Goal: Task Accomplishment & Management: Complete application form

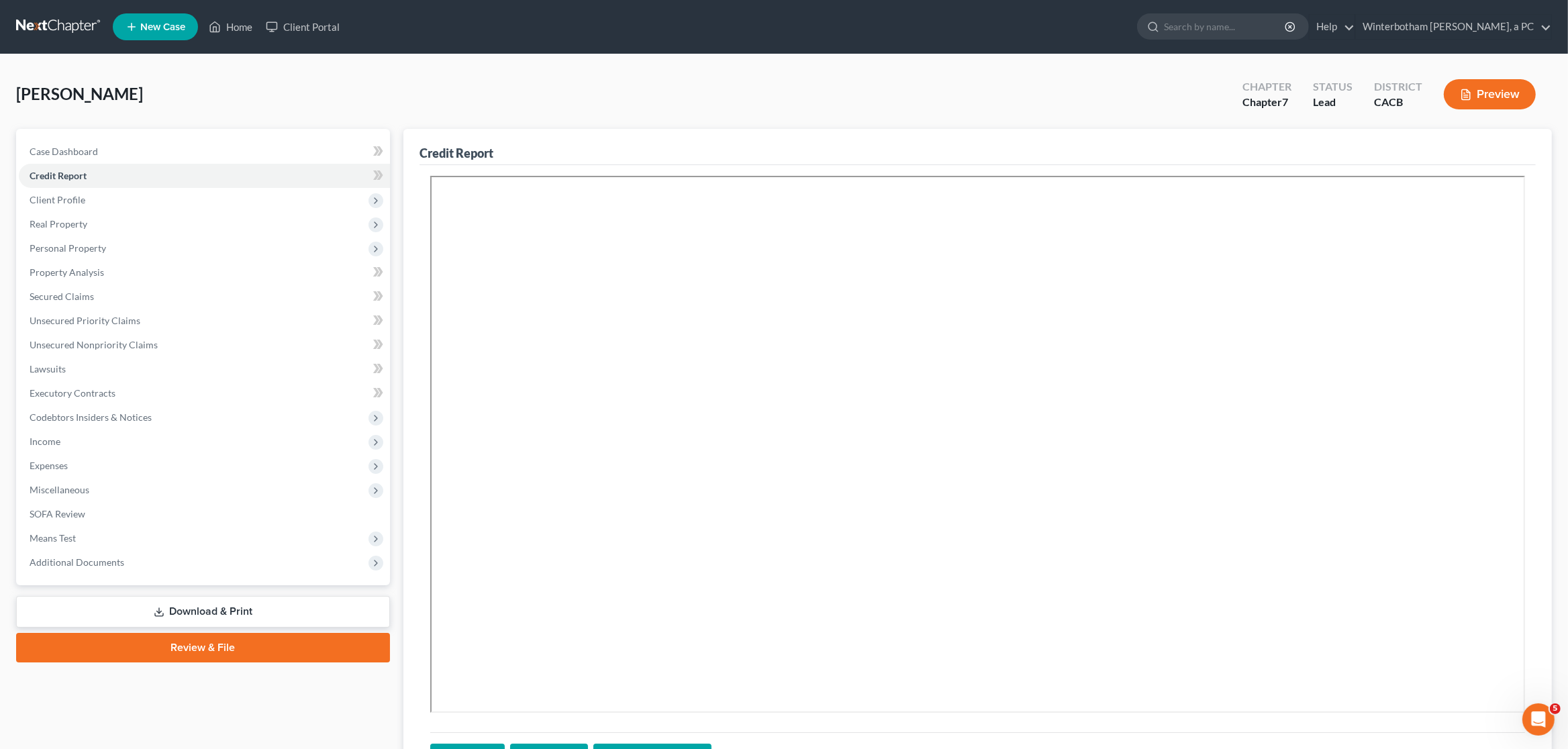
click at [43, 22] on link at bounding box center [58, 27] width 86 height 24
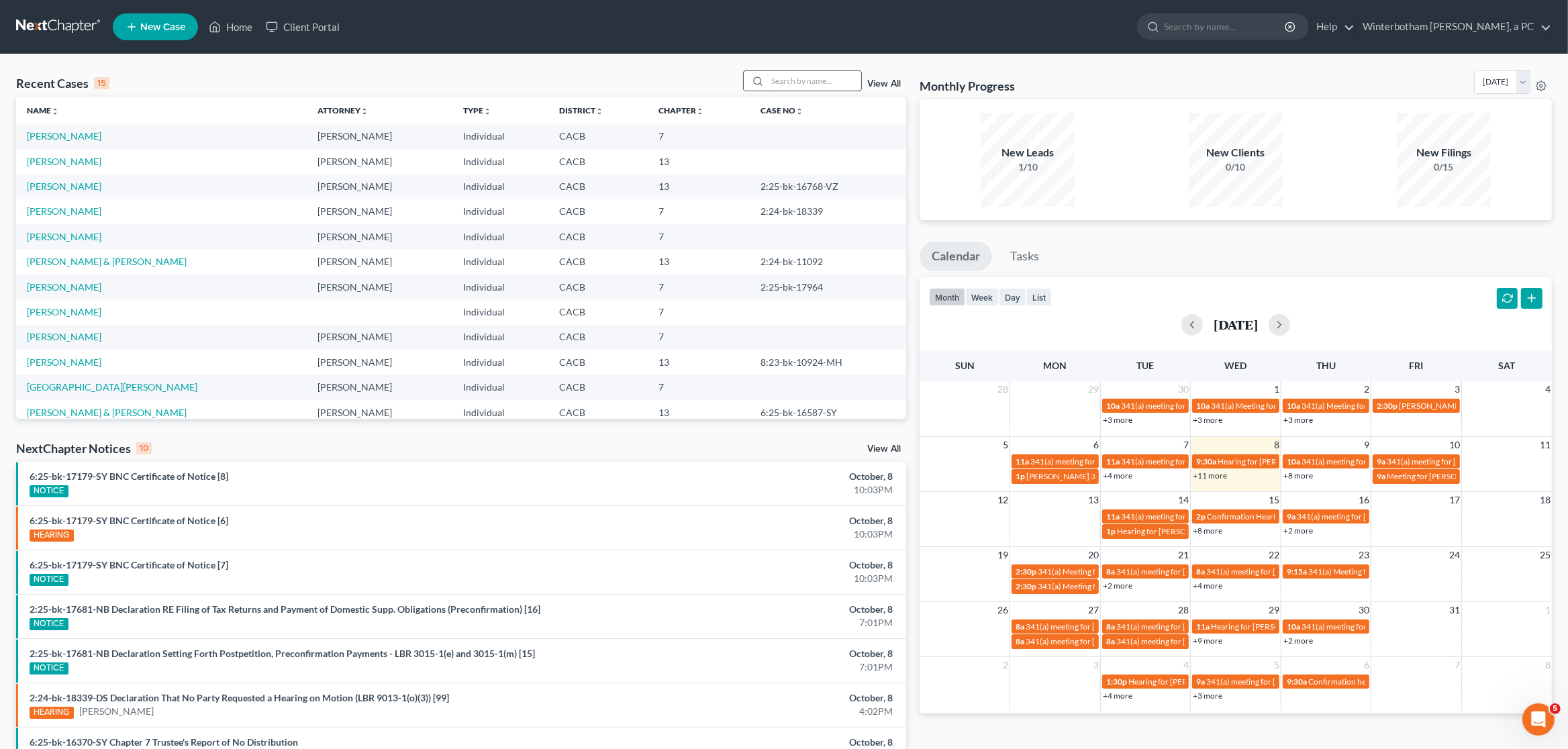
click at [799, 85] on input "search" at bounding box center [814, 80] width 94 height 19
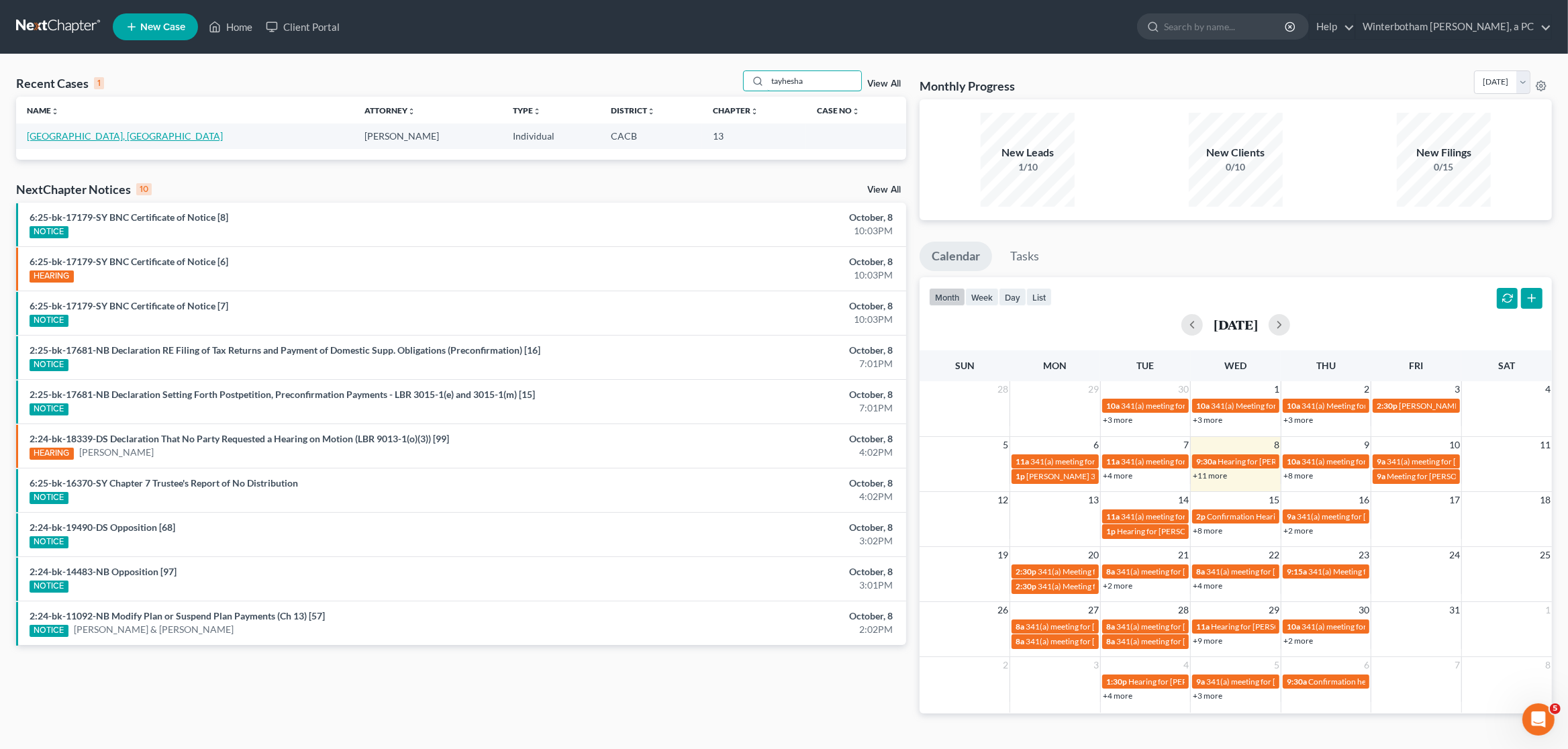
type input "tayhesha"
click at [60, 137] on link "[GEOGRAPHIC_DATA], [GEOGRAPHIC_DATA]" at bounding box center [125, 136] width 196 height 12
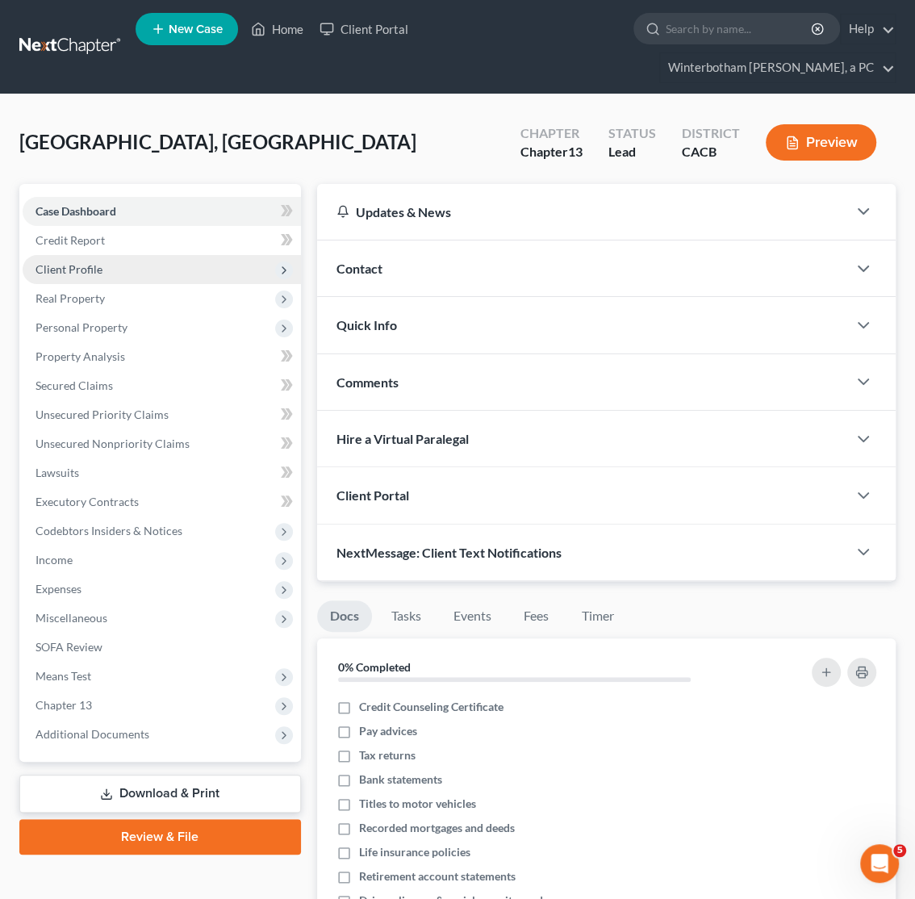
click at [41, 261] on span "Client Profile" at bounding box center [162, 269] width 278 height 29
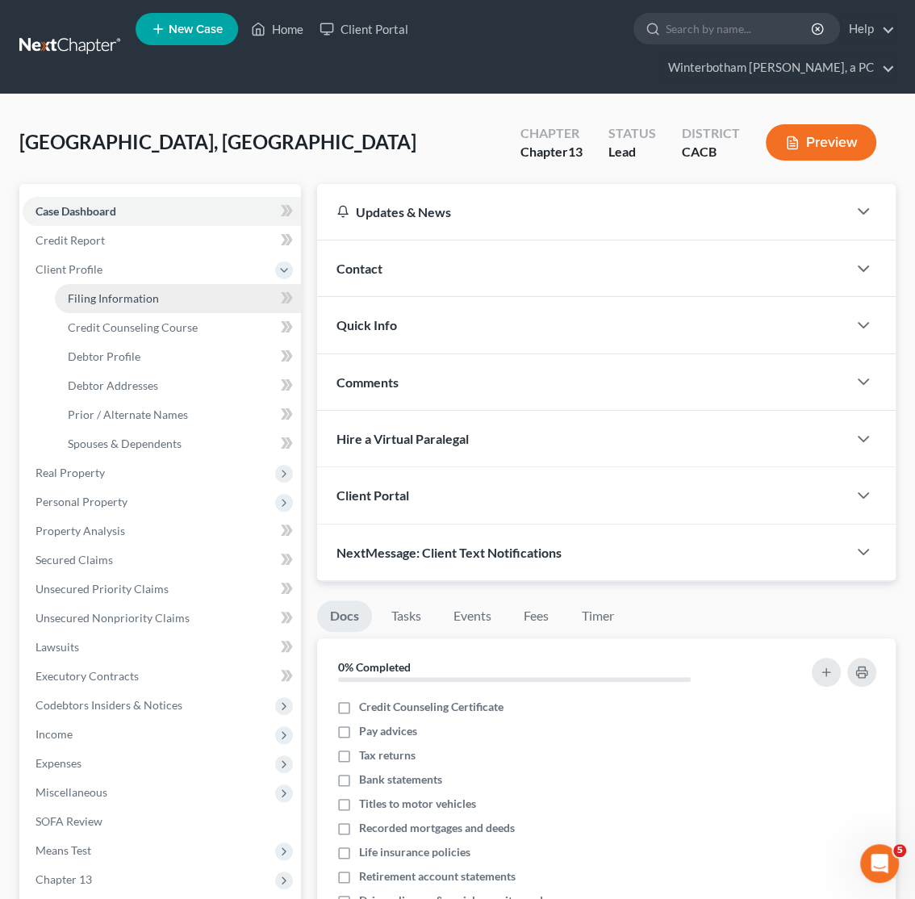
click at [116, 303] on span "Filing Information" at bounding box center [113, 298] width 91 height 14
select select "1"
select select "0"
select select "3"
select select "4"
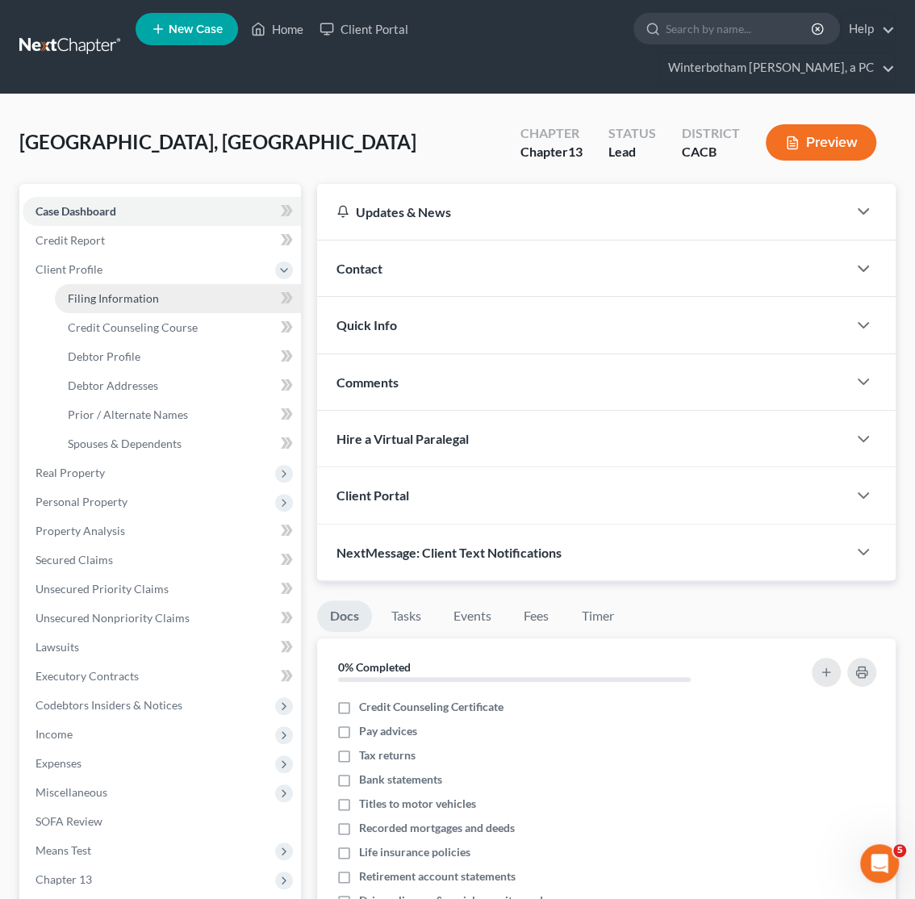
select select "0"
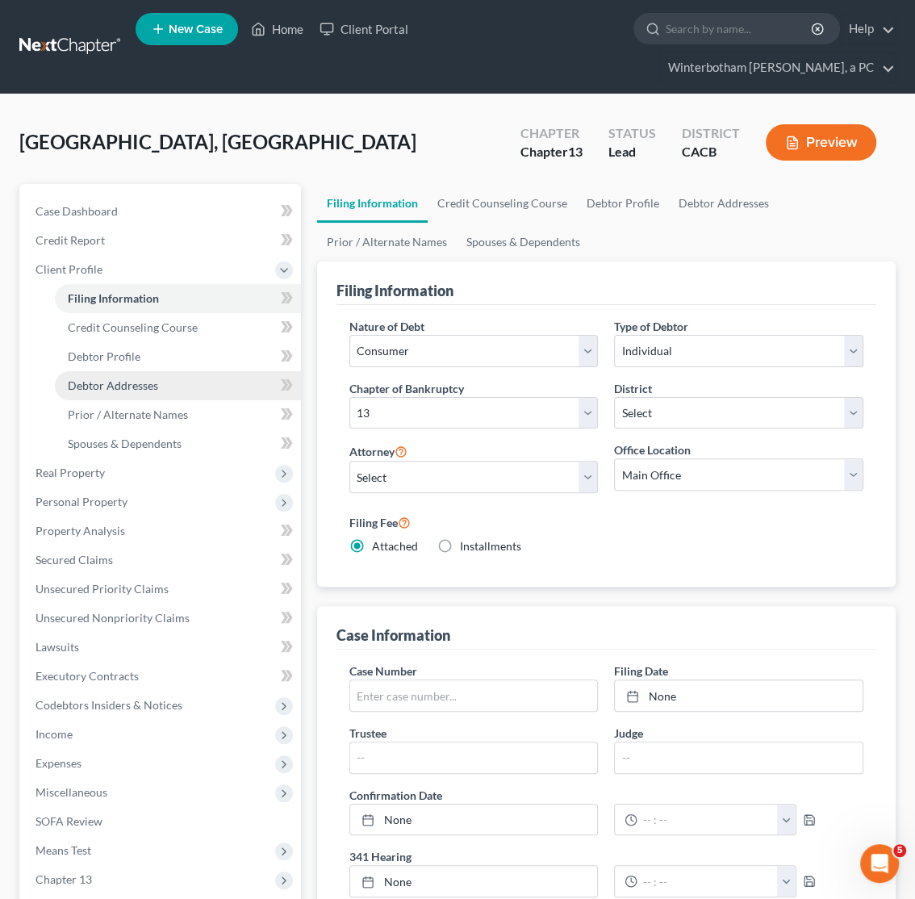
click at [119, 387] on span "Debtor Addresses" at bounding box center [113, 385] width 90 height 14
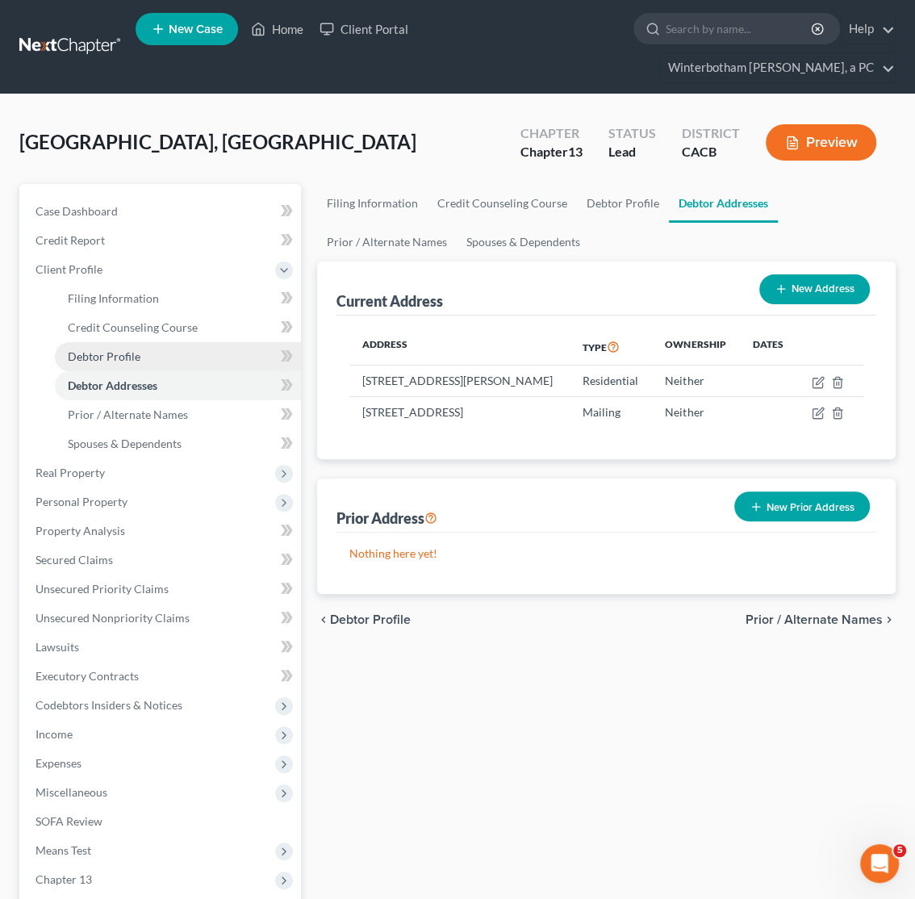
click at [125, 357] on span "Debtor Profile" at bounding box center [104, 356] width 73 height 14
select select "2"
select select "0"
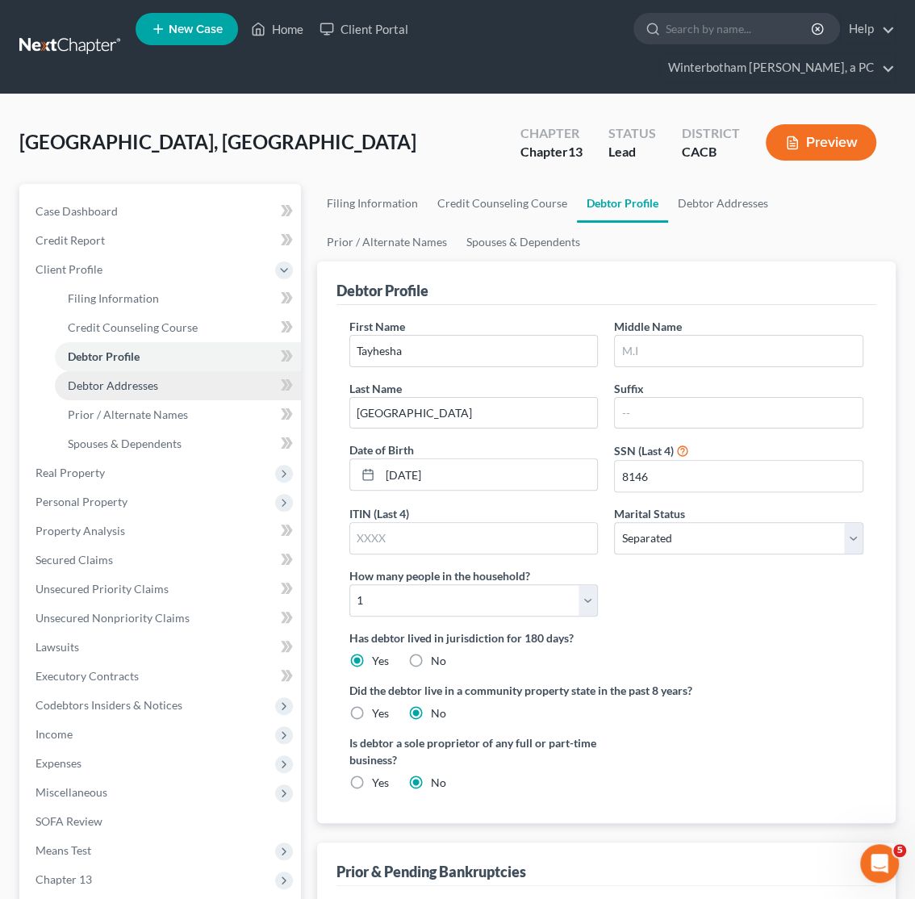
click at [126, 391] on span "Debtor Addresses" at bounding box center [113, 385] width 90 height 14
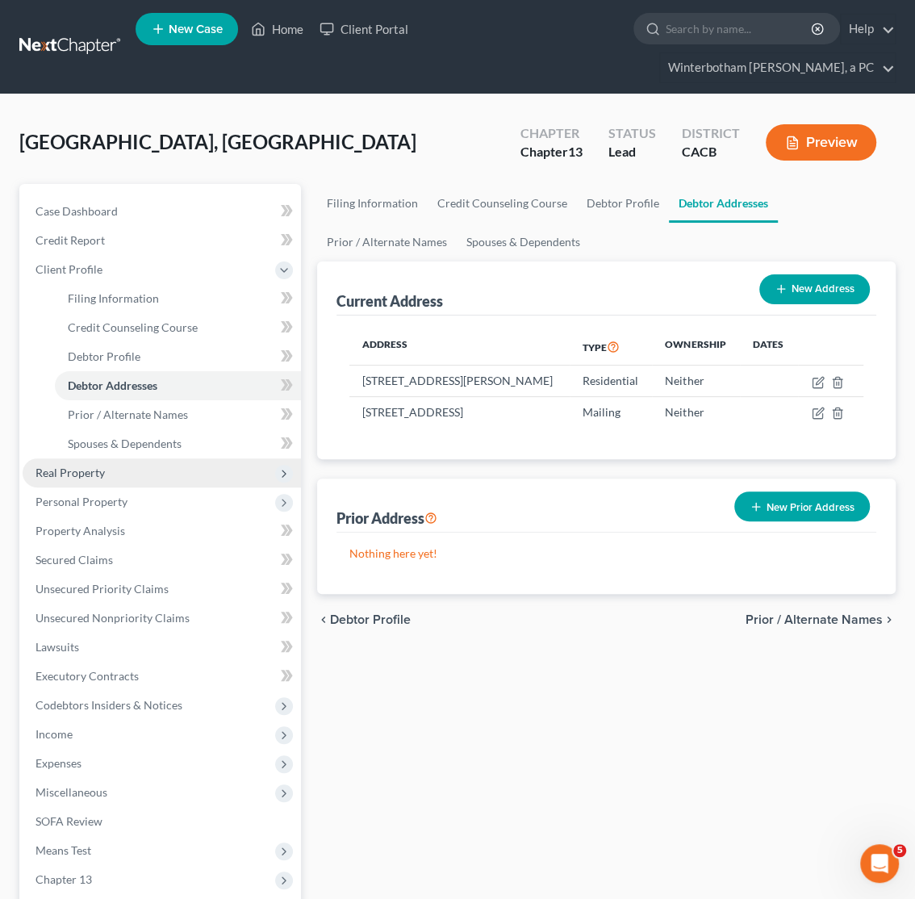
click at [84, 474] on span "Real Property" at bounding box center [69, 472] width 69 height 14
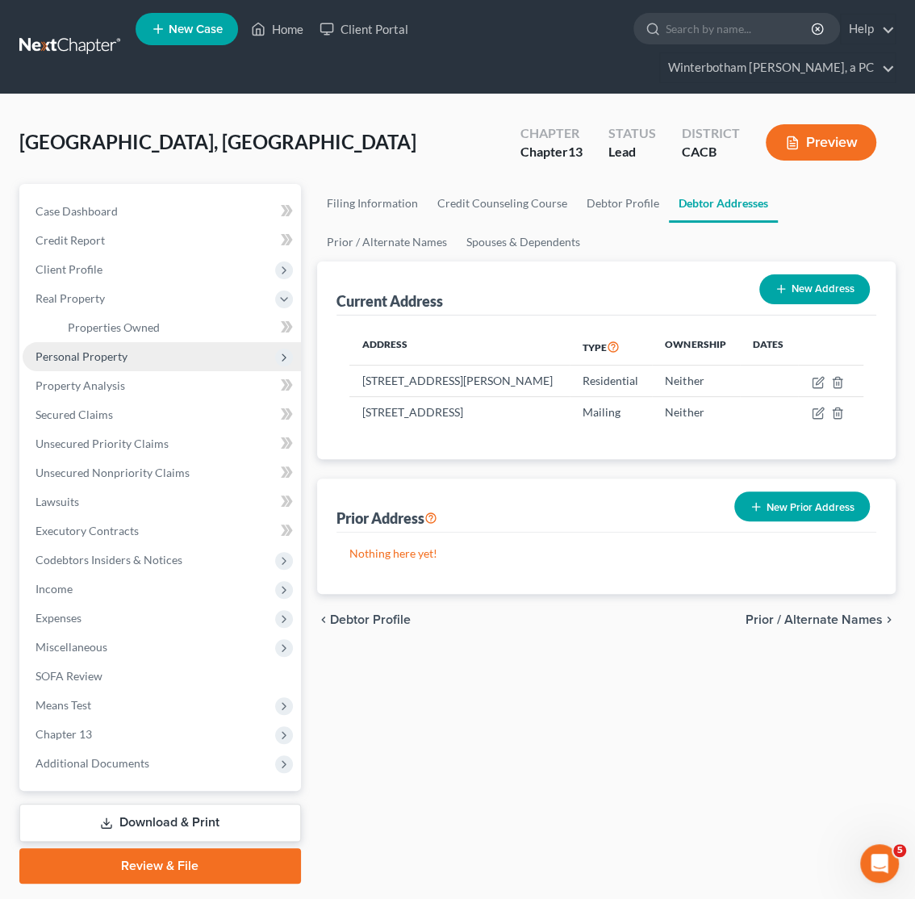
click at [101, 353] on span "Personal Property" at bounding box center [81, 356] width 92 height 14
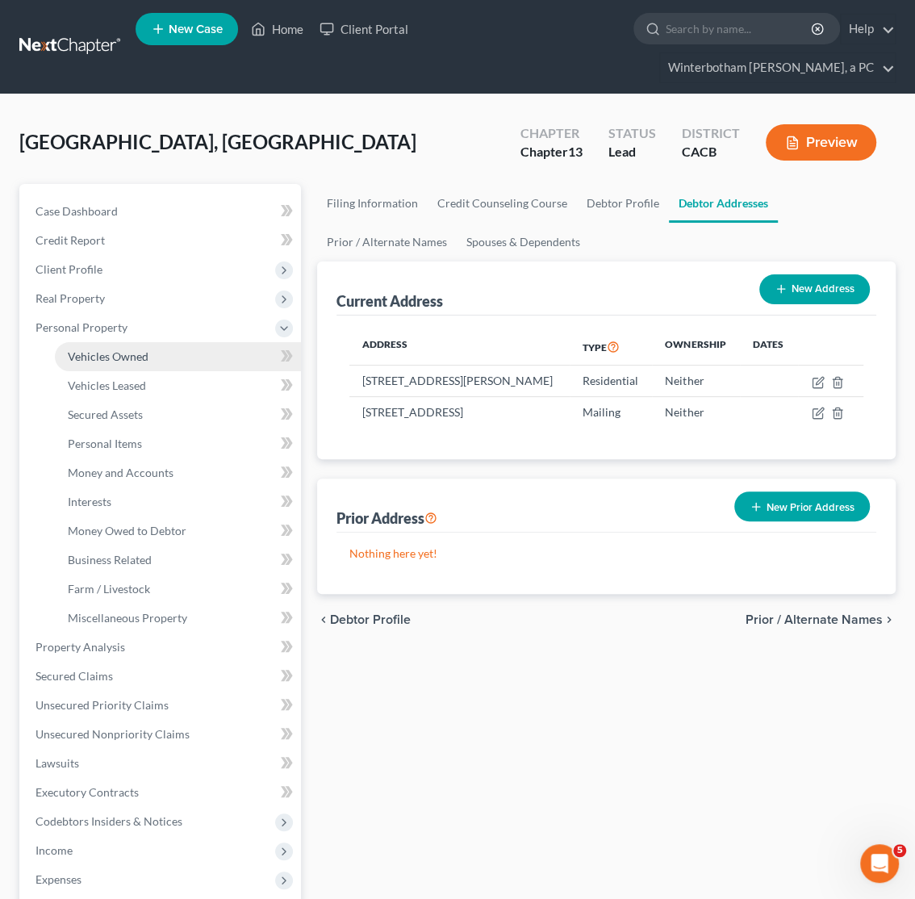
click at [109, 357] on span "Vehicles Owned" at bounding box center [108, 356] width 81 height 14
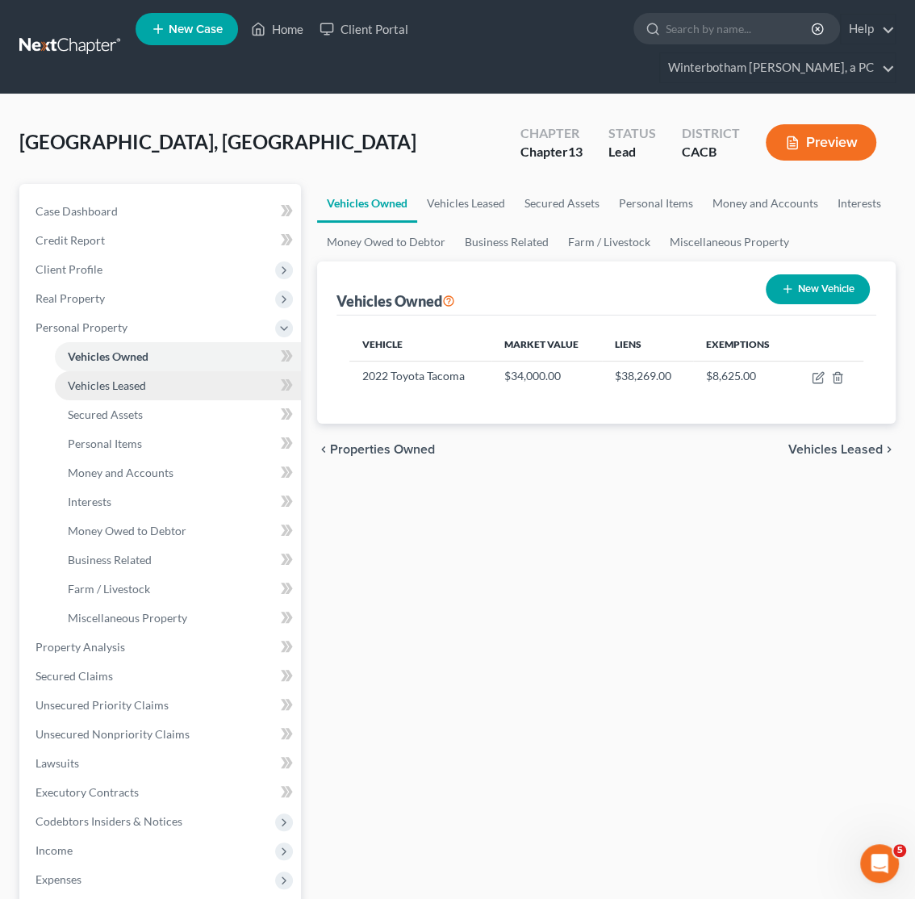
click at [113, 382] on span "Vehicles Leased" at bounding box center [107, 385] width 78 height 14
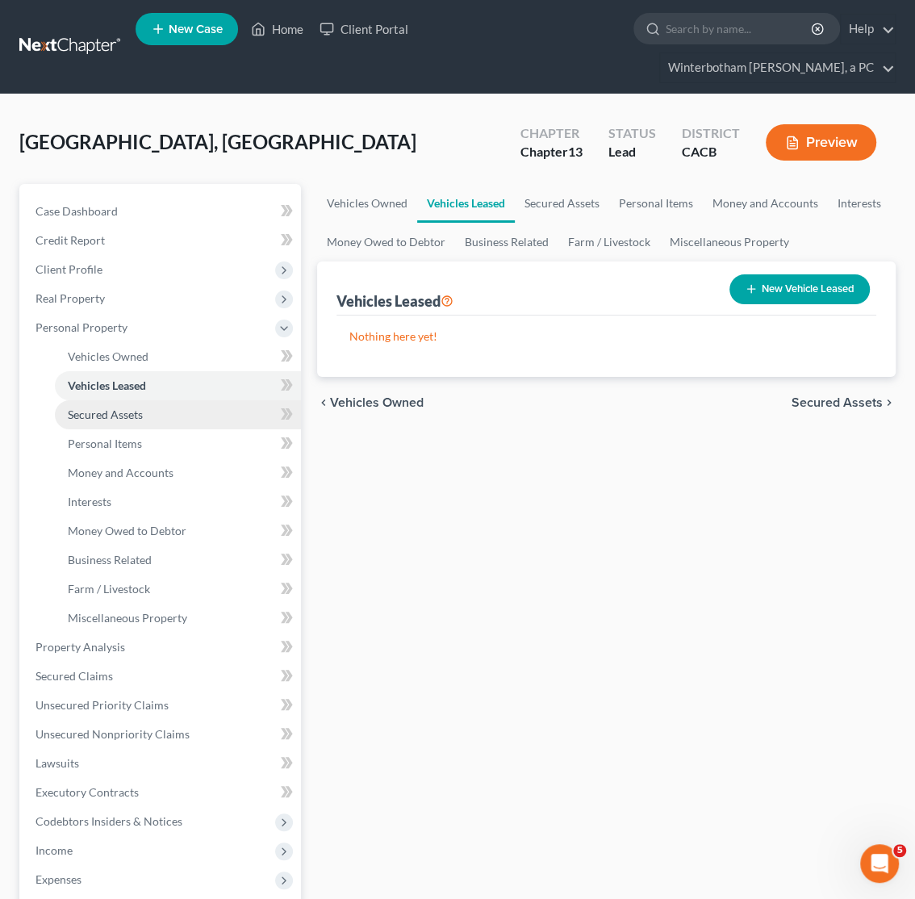
click at [117, 407] on link "Secured Assets" at bounding box center [178, 414] width 246 height 29
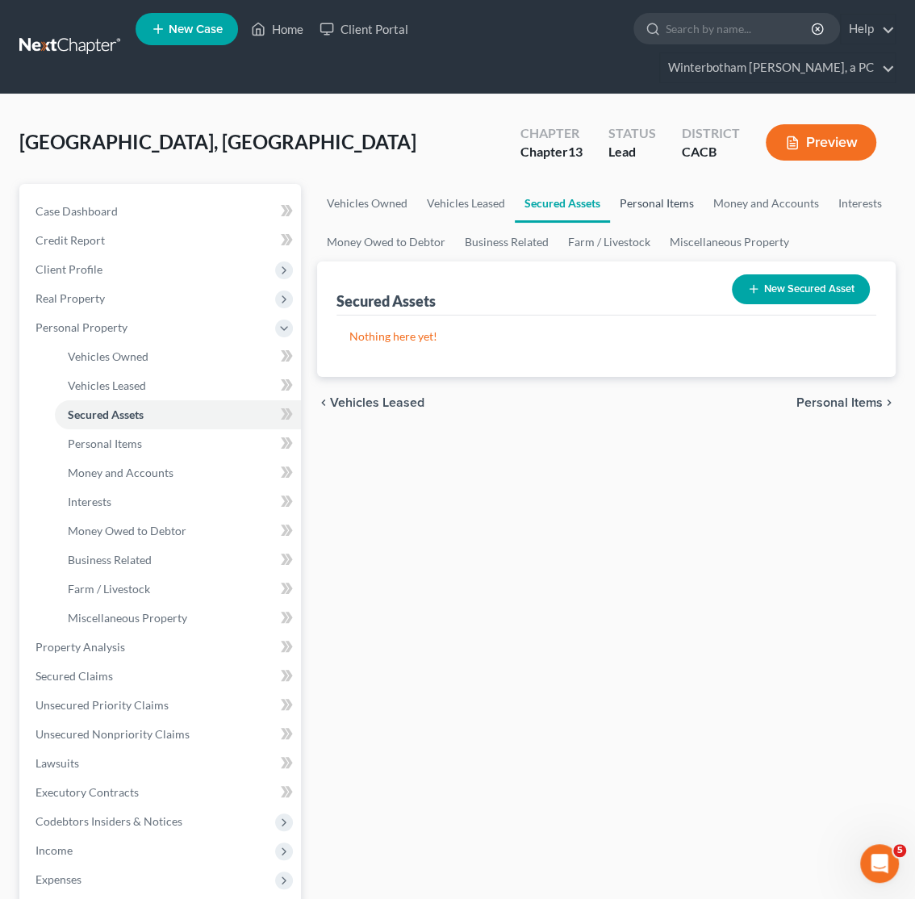
click at [653, 218] on link "Personal Items" at bounding box center [657, 203] width 94 height 39
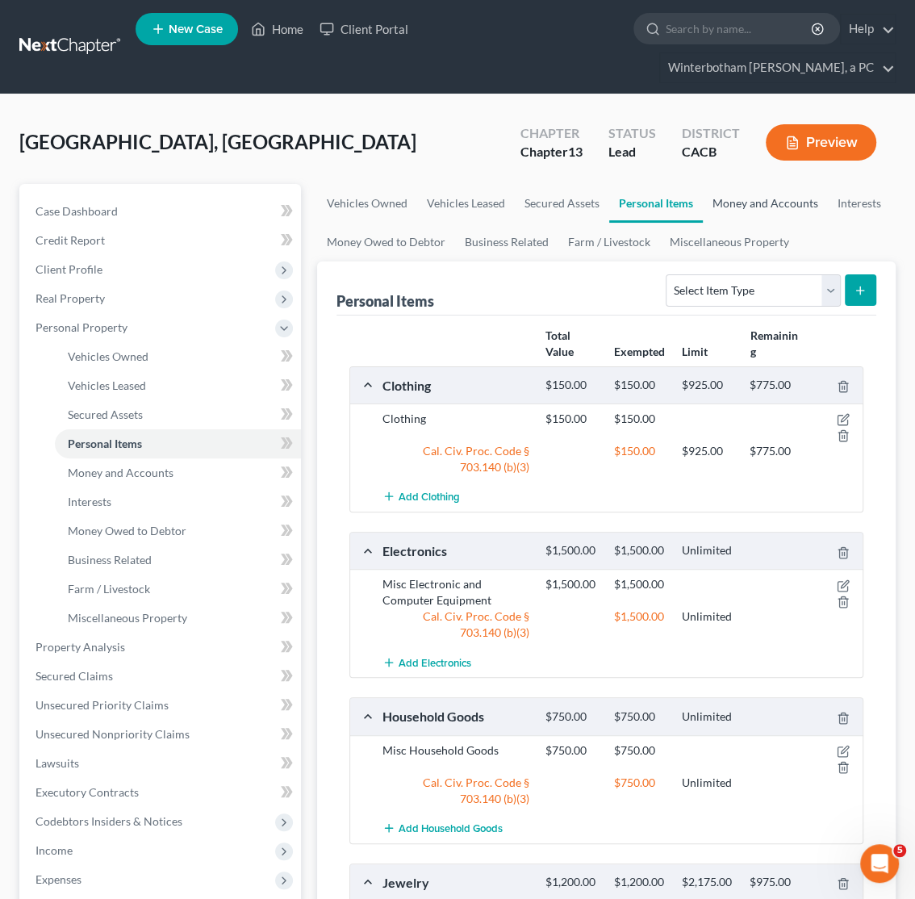
click at [716, 213] on link "Money and Accounts" at bounding box center [765, 203] width 125 height 39
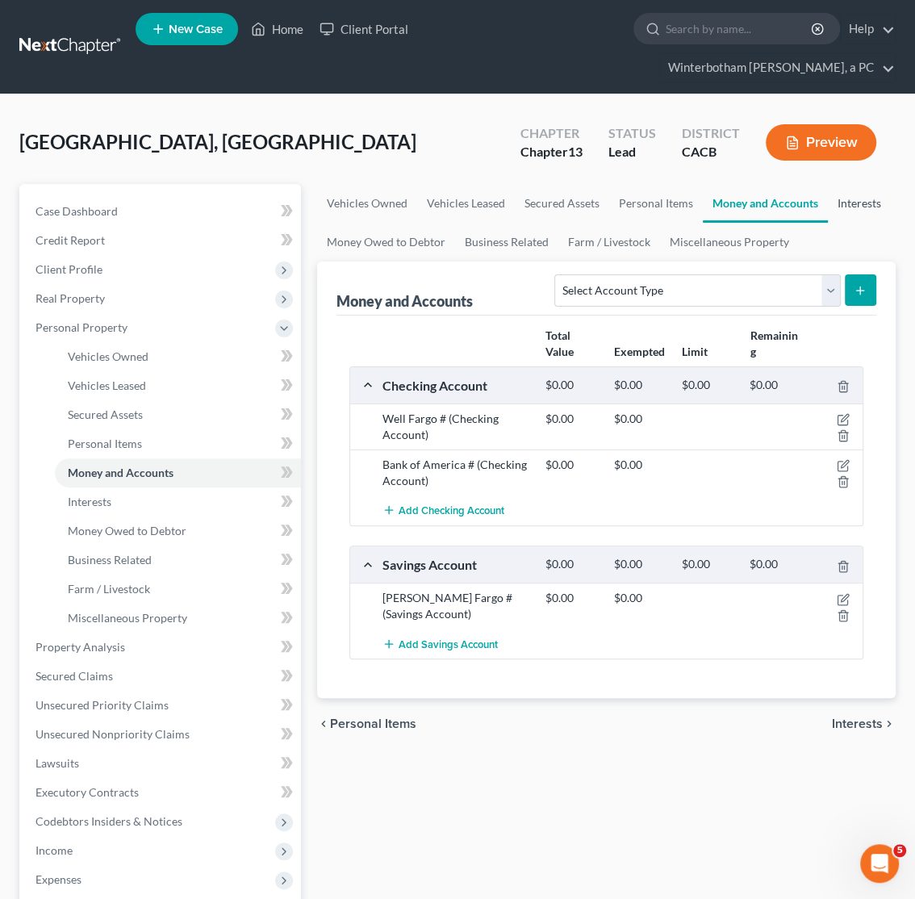
click at [874, 206] on link "Interests" at bounding box center [859, 203] width 63 height 39
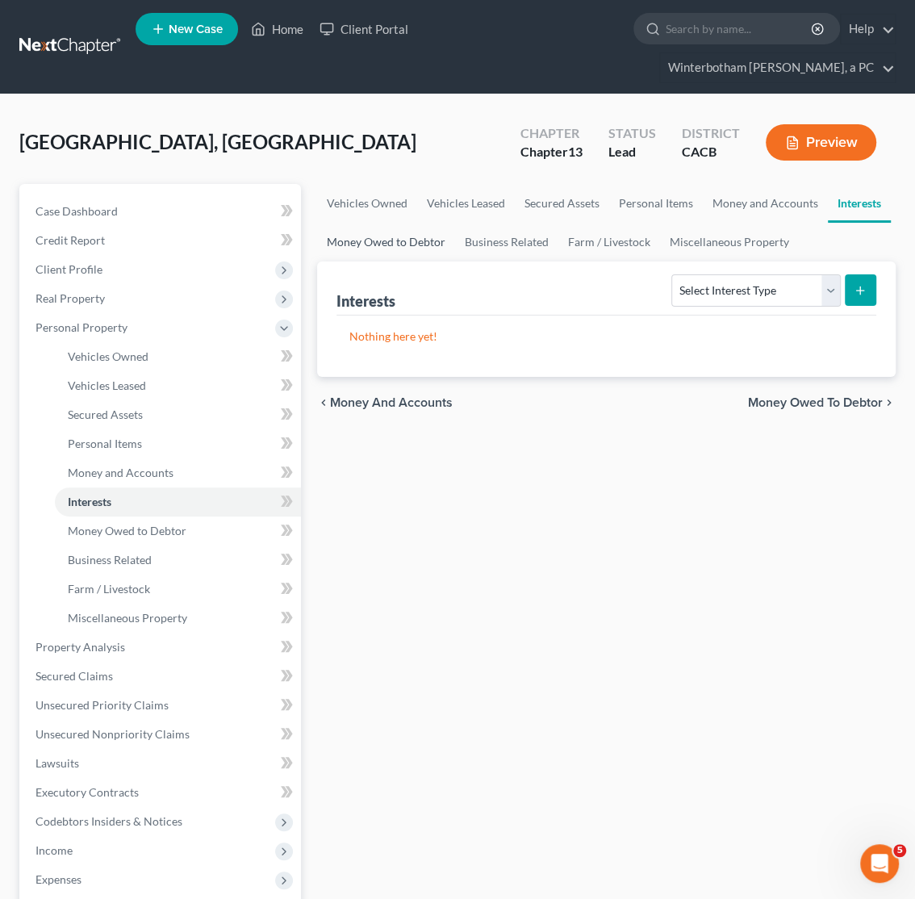
click at [411, 239] on link "Money Owed to Debtor" at bounding box center [386, 242] width 138 height 39
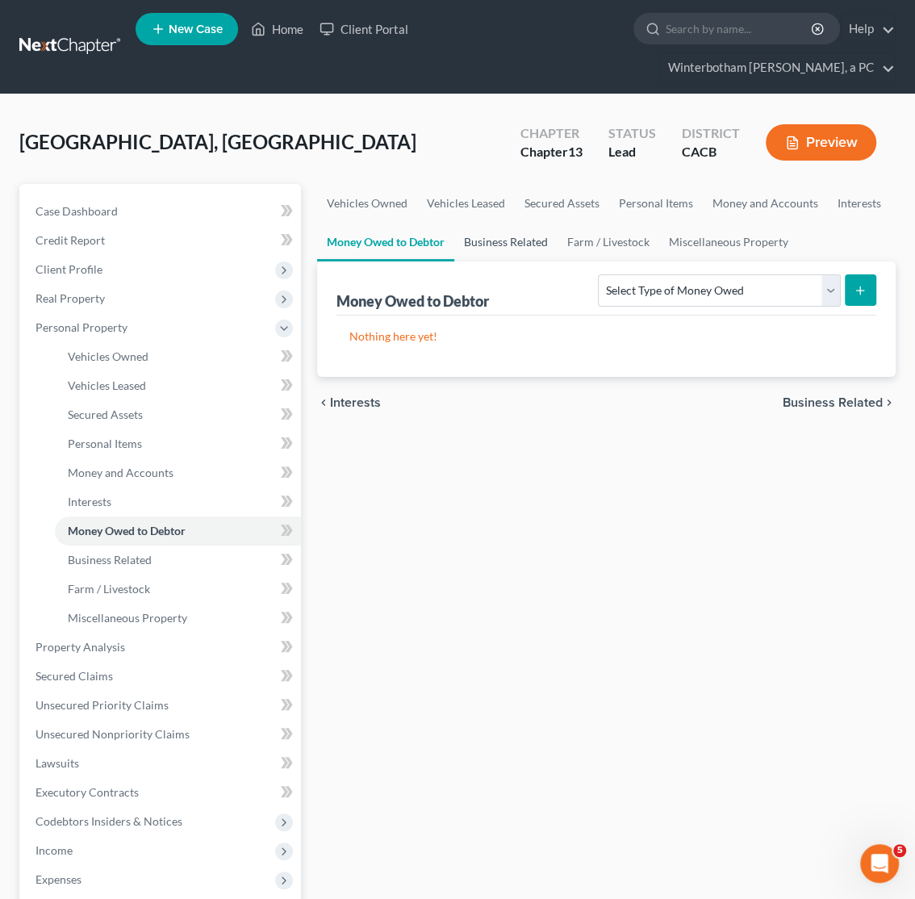
click at [520, 242] on link "Business Related" at bounding box center [505, 242] width 103 height 39
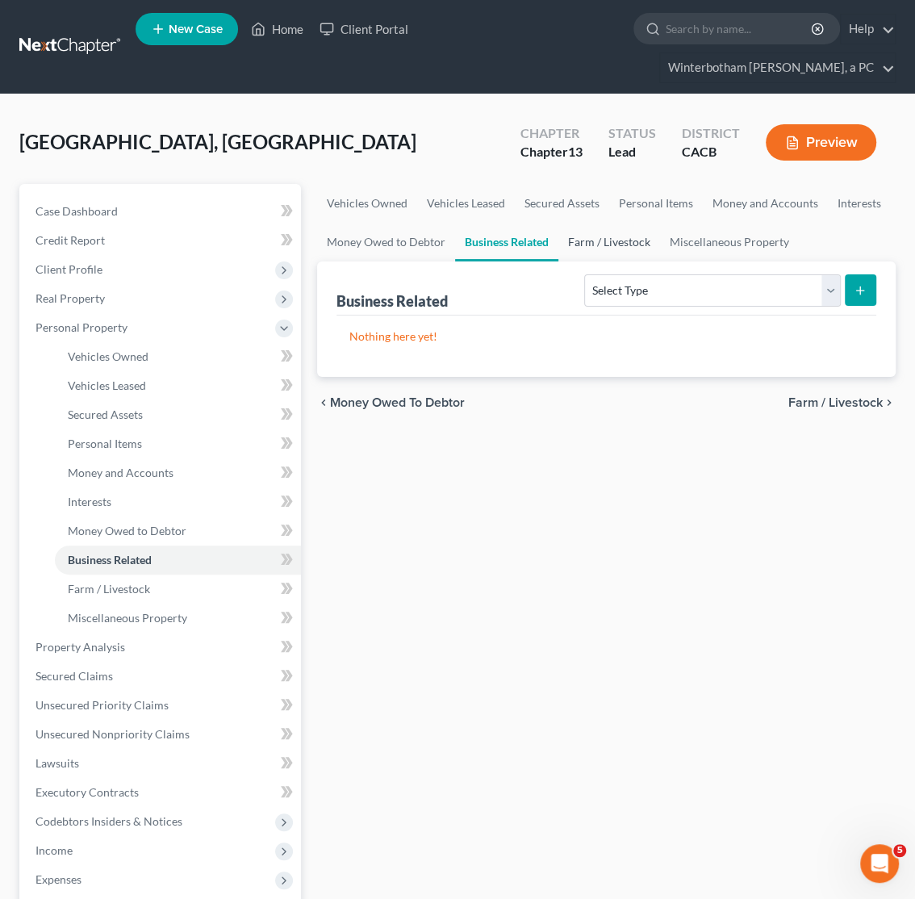
click at [597, 242] on link "Farm / Livestock" at bounding box center [609, 242] width 102 height 39
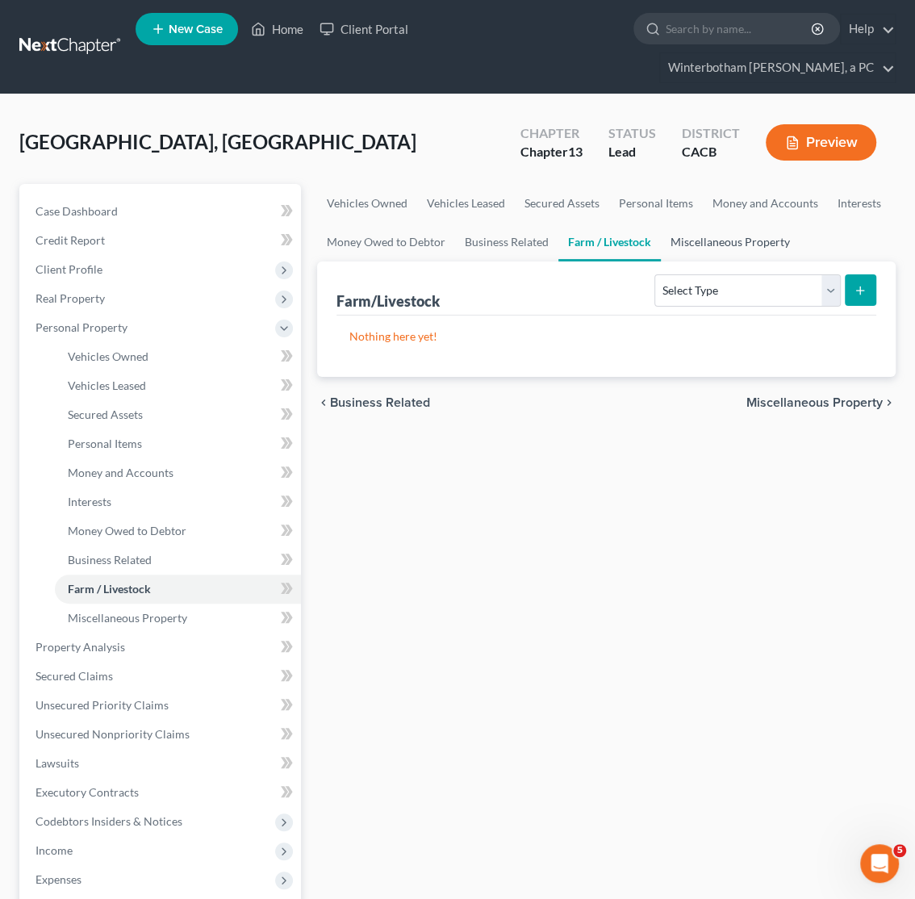
click at [703, 242] on link "Miscellaneous Property" at bounding box center [730, 242] width 139 height 39
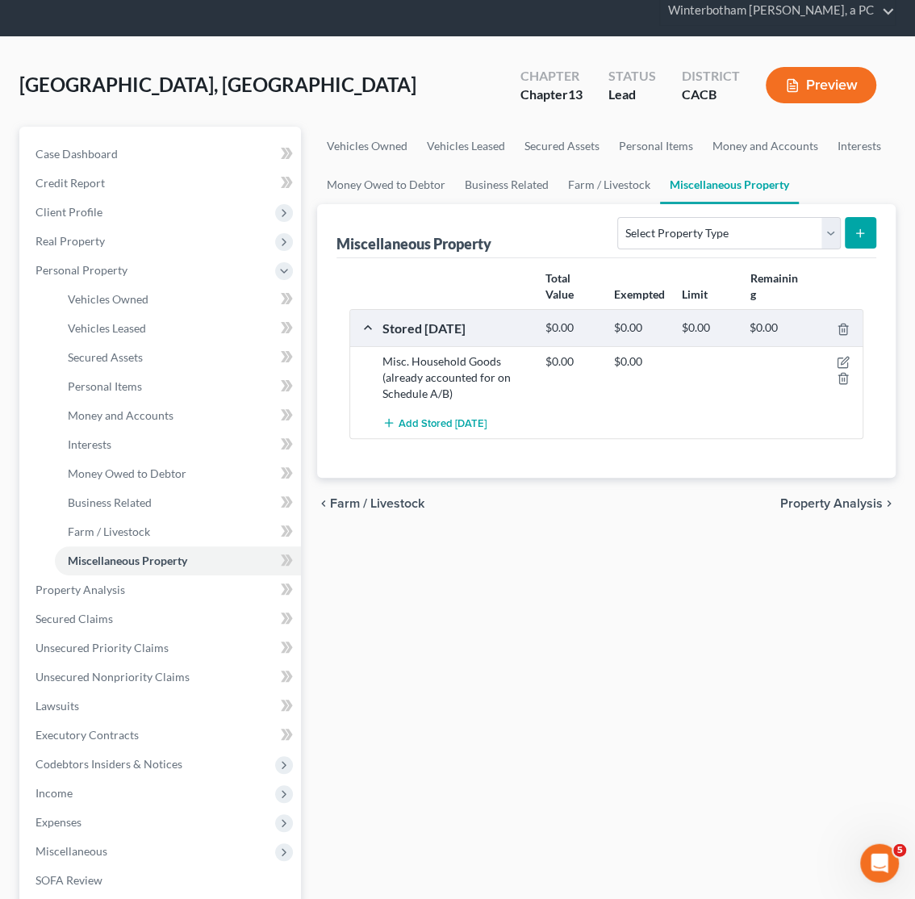
scroll to position [85, 0]
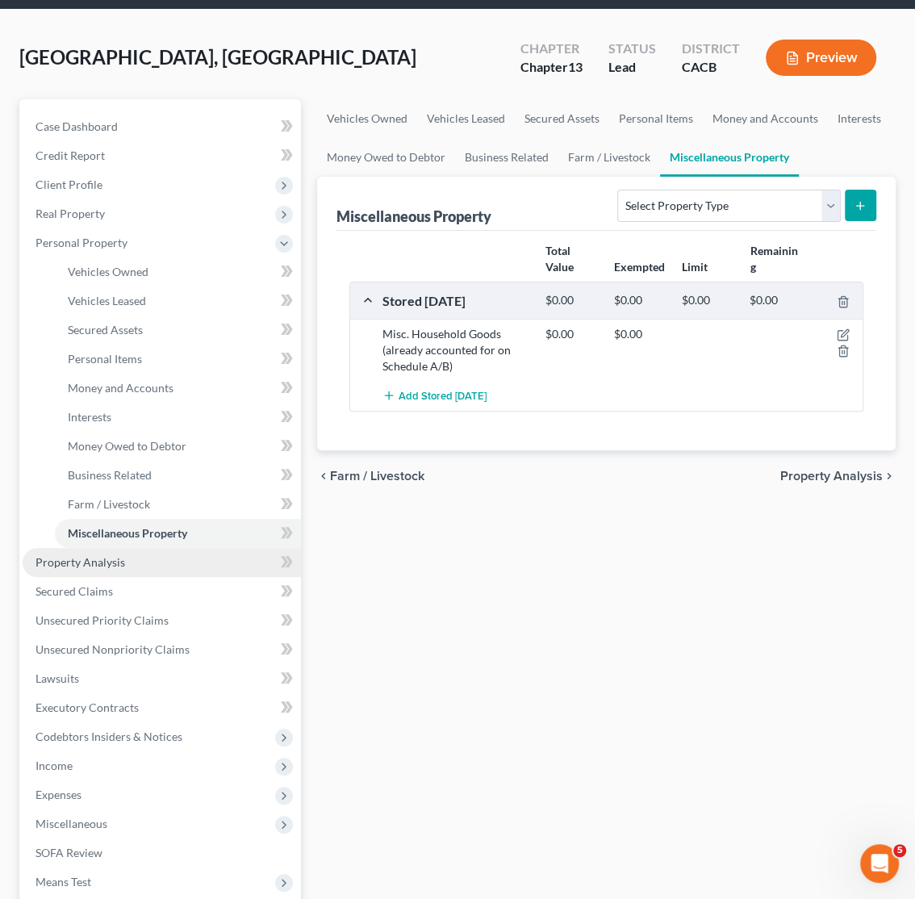
click at [98, 552] on link "Property Analysis" at bounding box center [162, 562] width 278 height 29
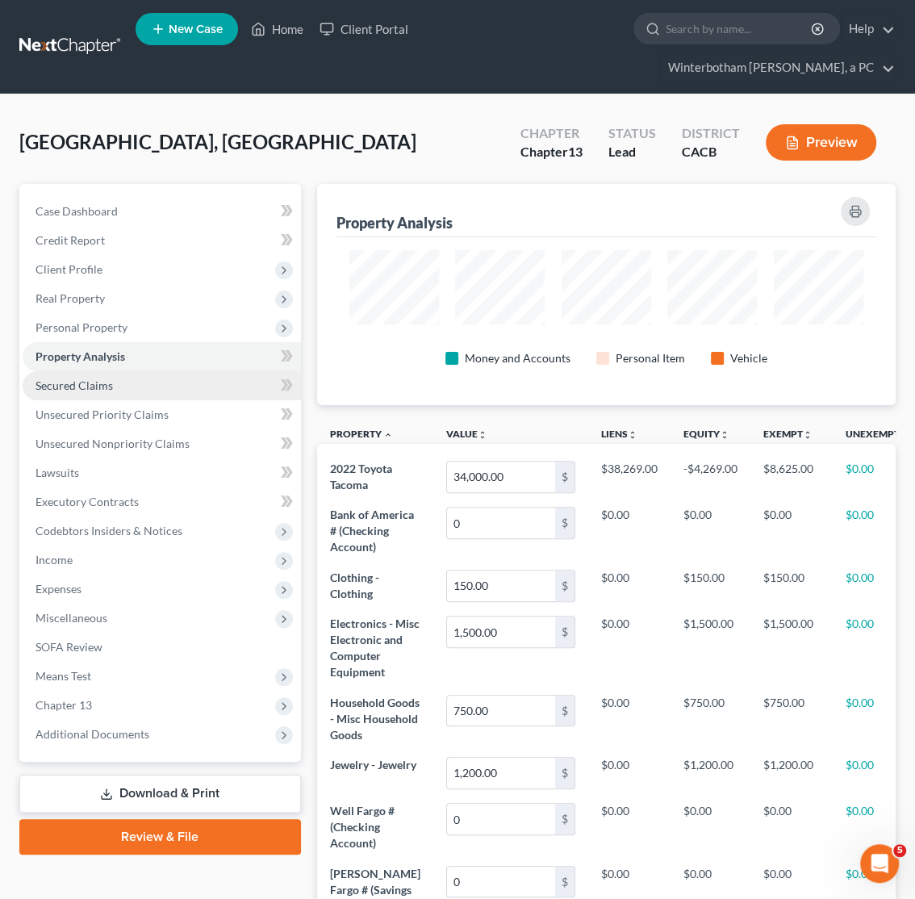
click at [101, 391] on span "Secured Claims" at bounding box center [73, 385] width 77 height 14
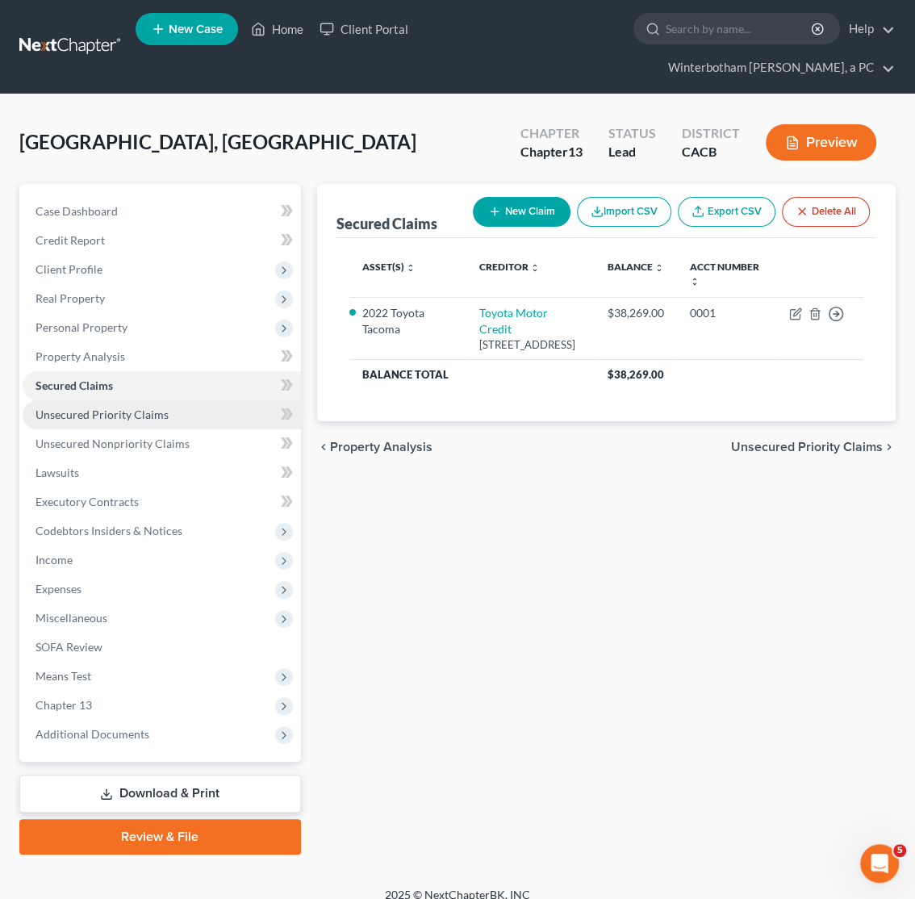
click at [97, 415] on span "Unsecured Priority Claims" at bounding box center [101, 414] width 133 height 14
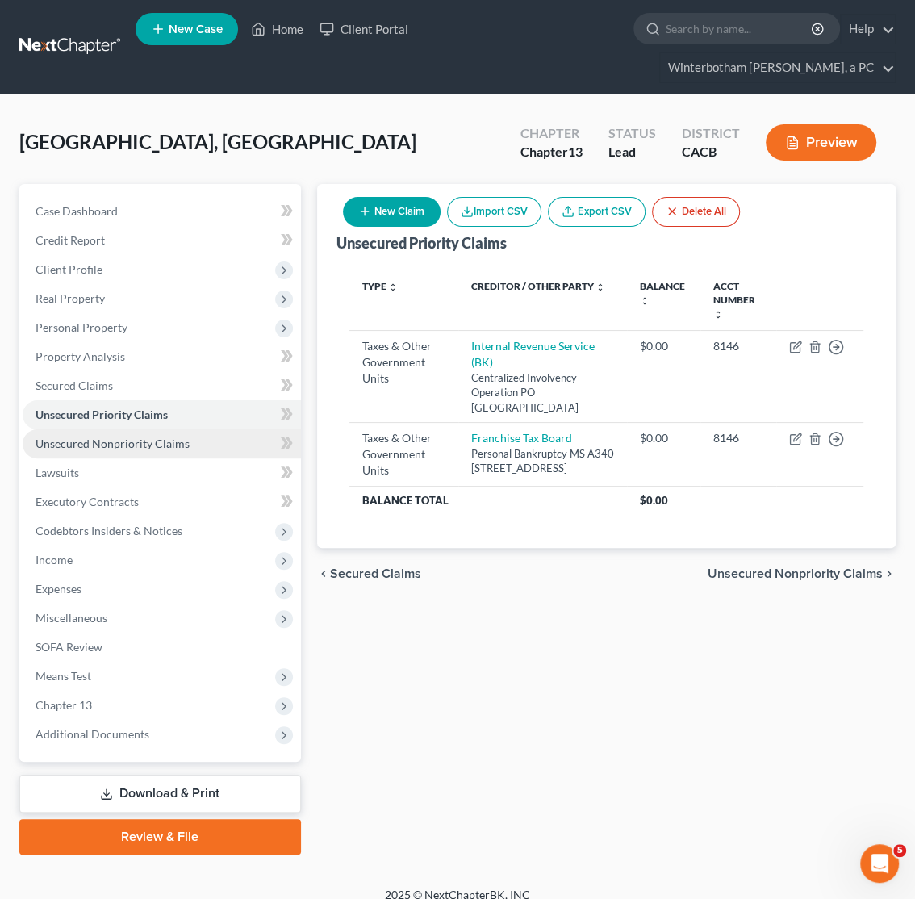
click at [100, 438] on span "Unsecured Nonpriority Claims" at bounding box center [112, 443] width 154 height 14
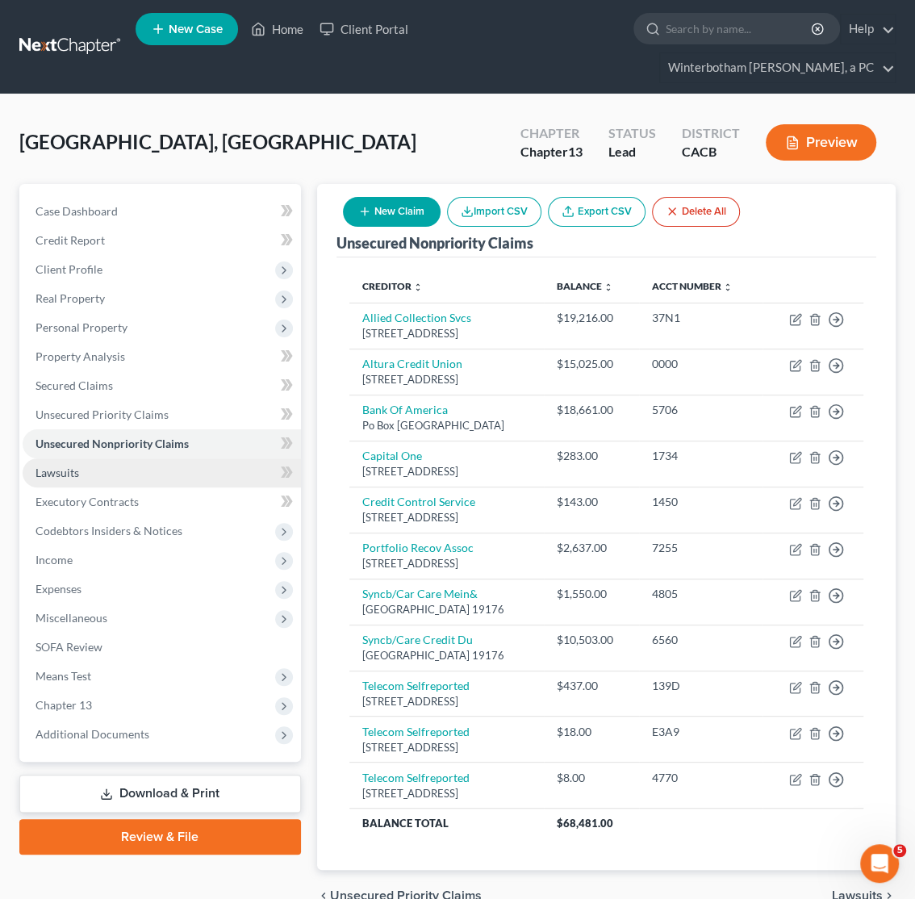
click at [97, 471] on link "Lawsuits" at bounding box center [162, 472] width 278 height 29
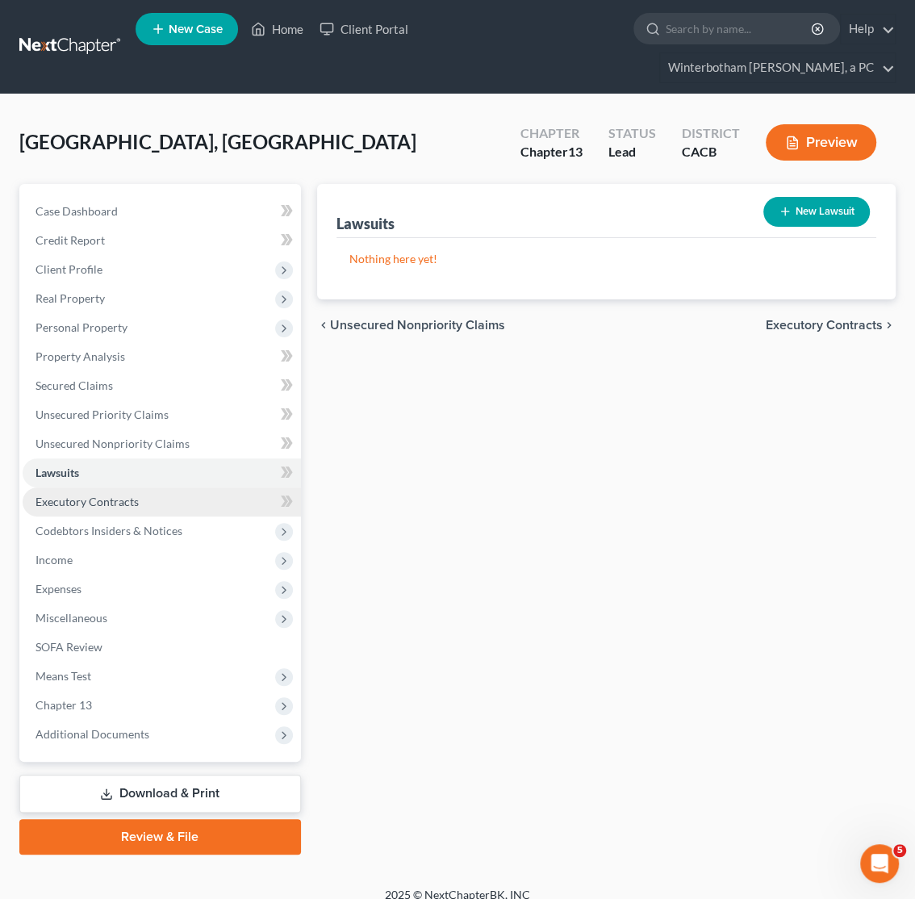
click at [92, 507] on span "Executory Contracts" at bounding box center [86, 501] width 103 height 14
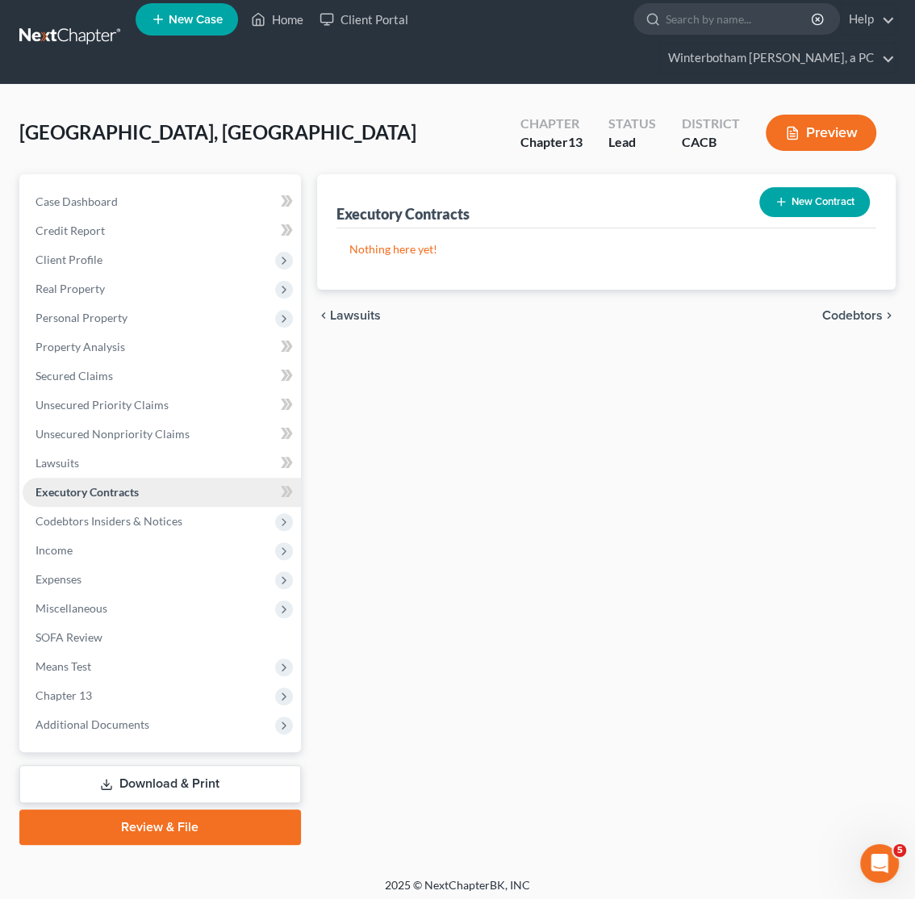
scroll to position [16, 0]
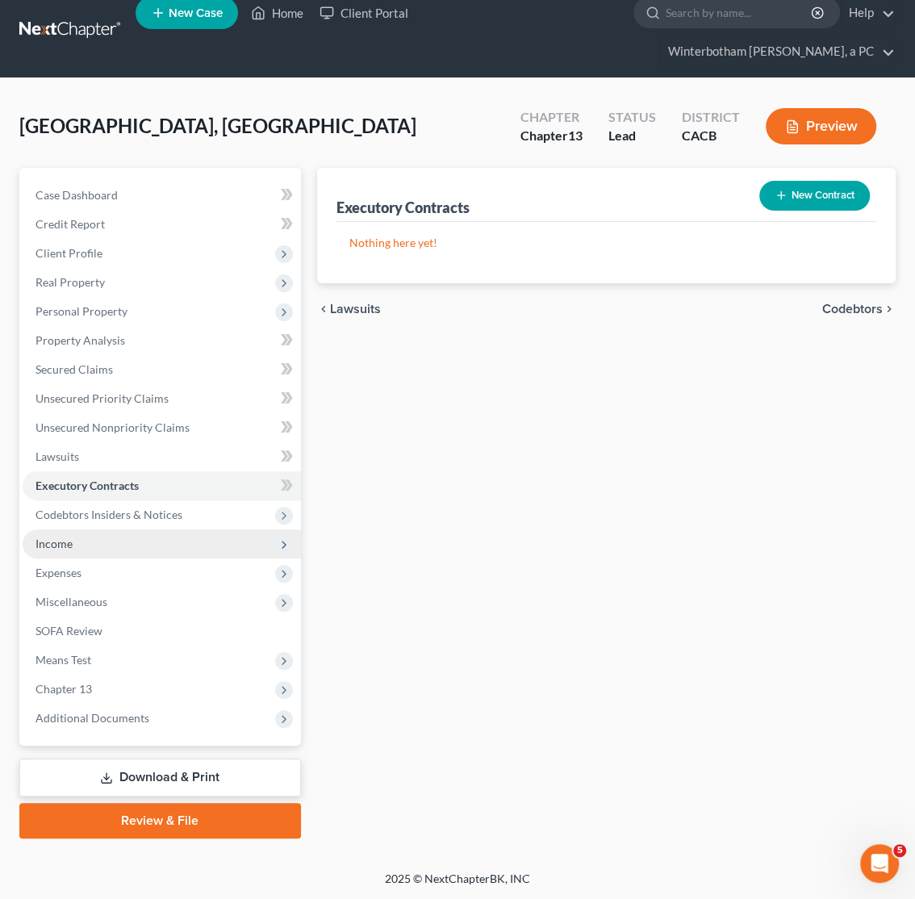
click at [84, 547] on span "Income" at bounding box center [162, 543] width 278 height 29
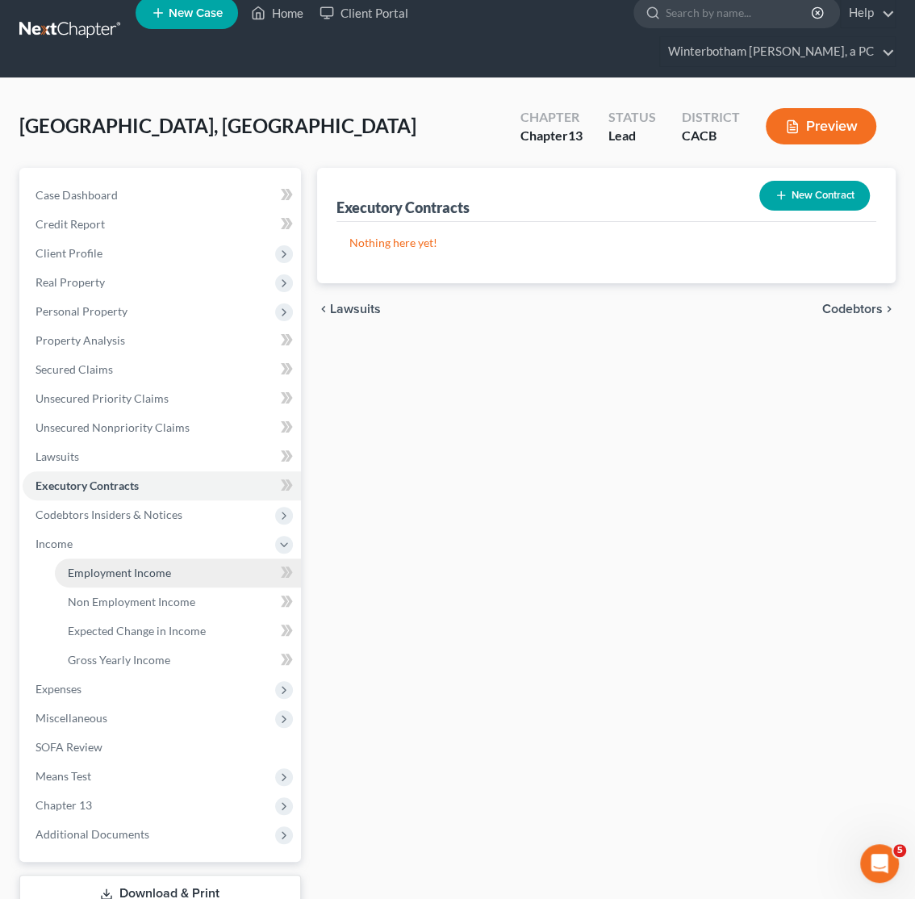
click at [153, 573] on span "Employment Income" at bounding box center [119, 572] width 103 height 14
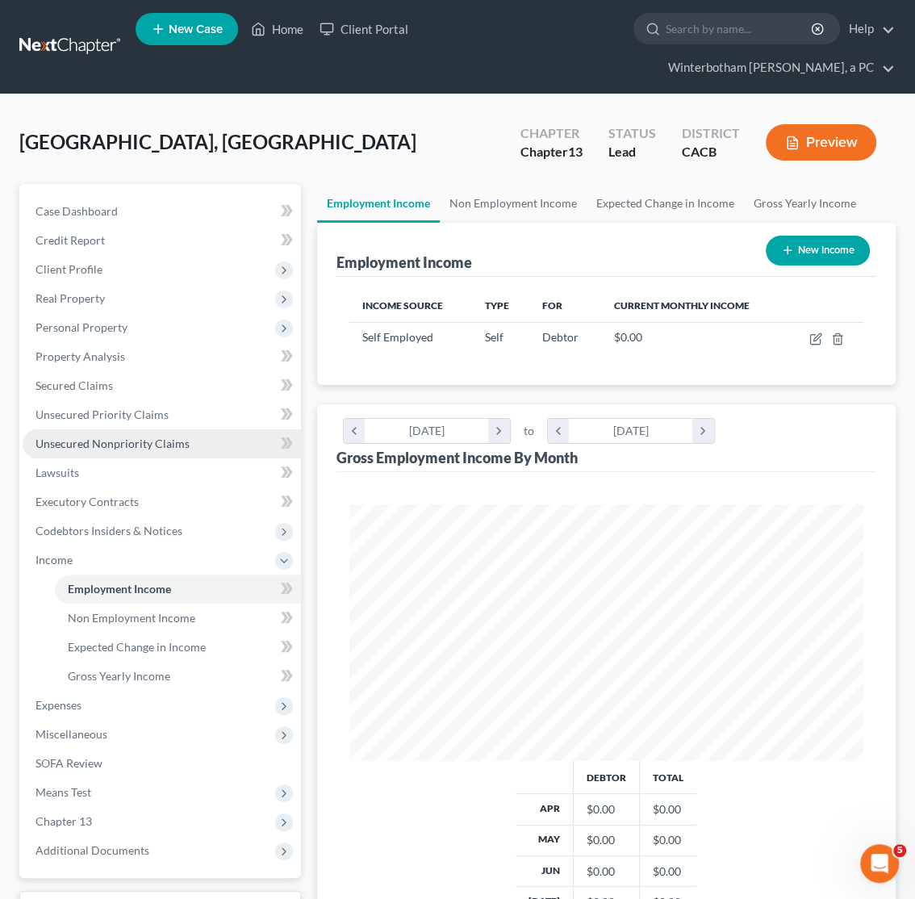
scroll to position [256, 546]
click at [519, 212] on link "Non Employment Income" at bounding box center [513, 203] width 147 height 39
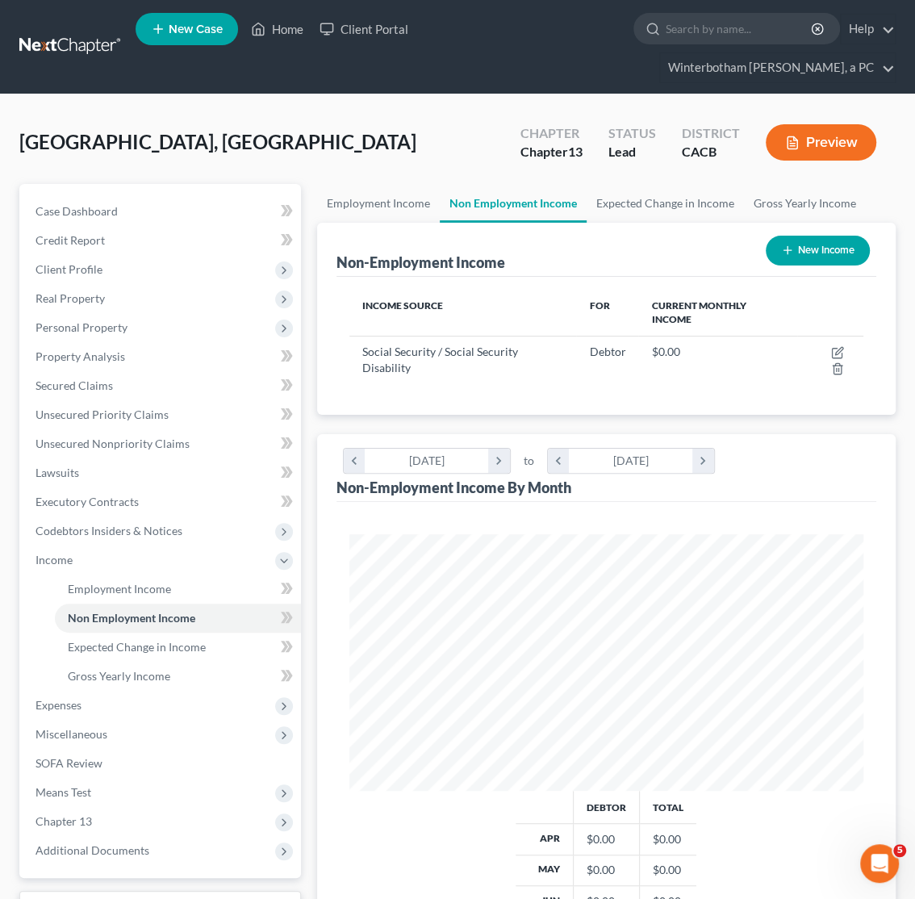
scroll to position [256, 546]
click at [645, 206] on link "Expected Change in Income" at bounding box center [664, 203] width 157 height 39
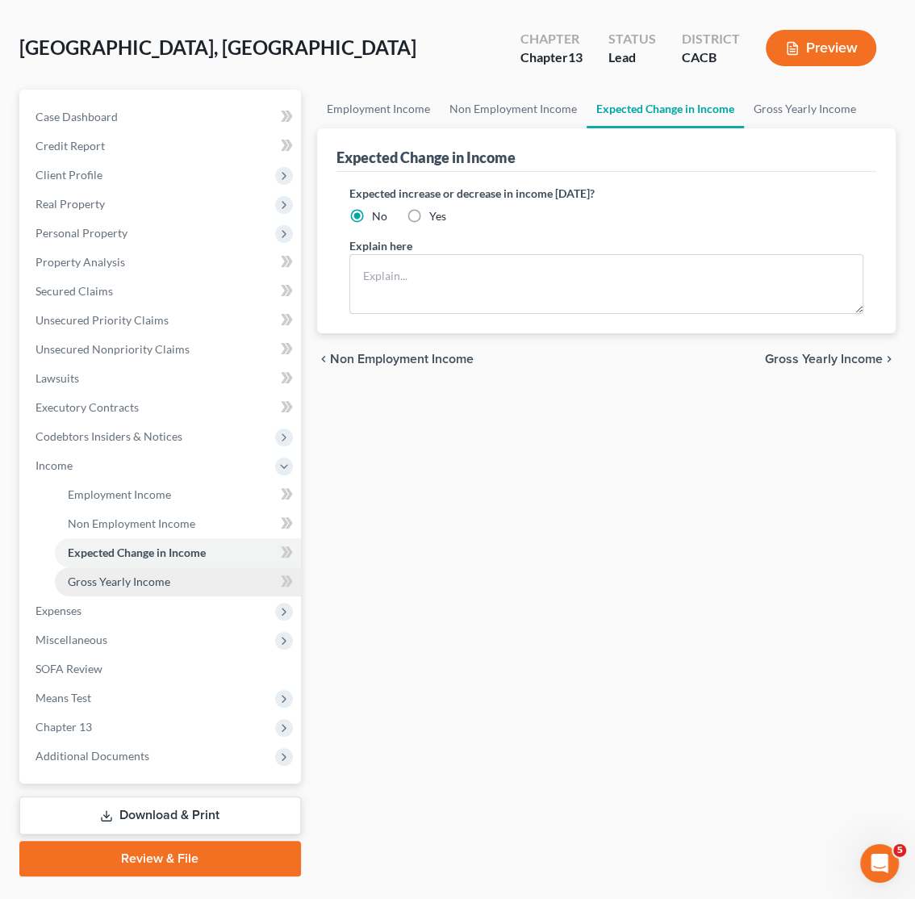
scroll to position [131, 0]
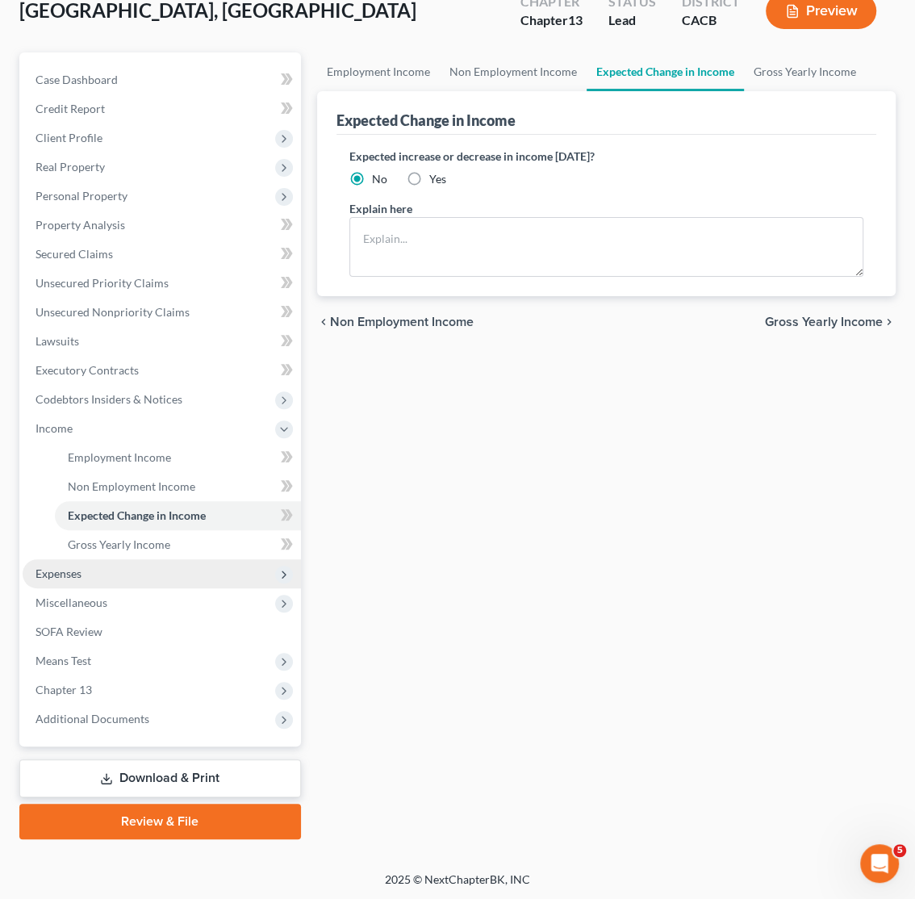
click at [52, 569] on span "Expenses" at bounding box center [58, 573] width 46 height 14
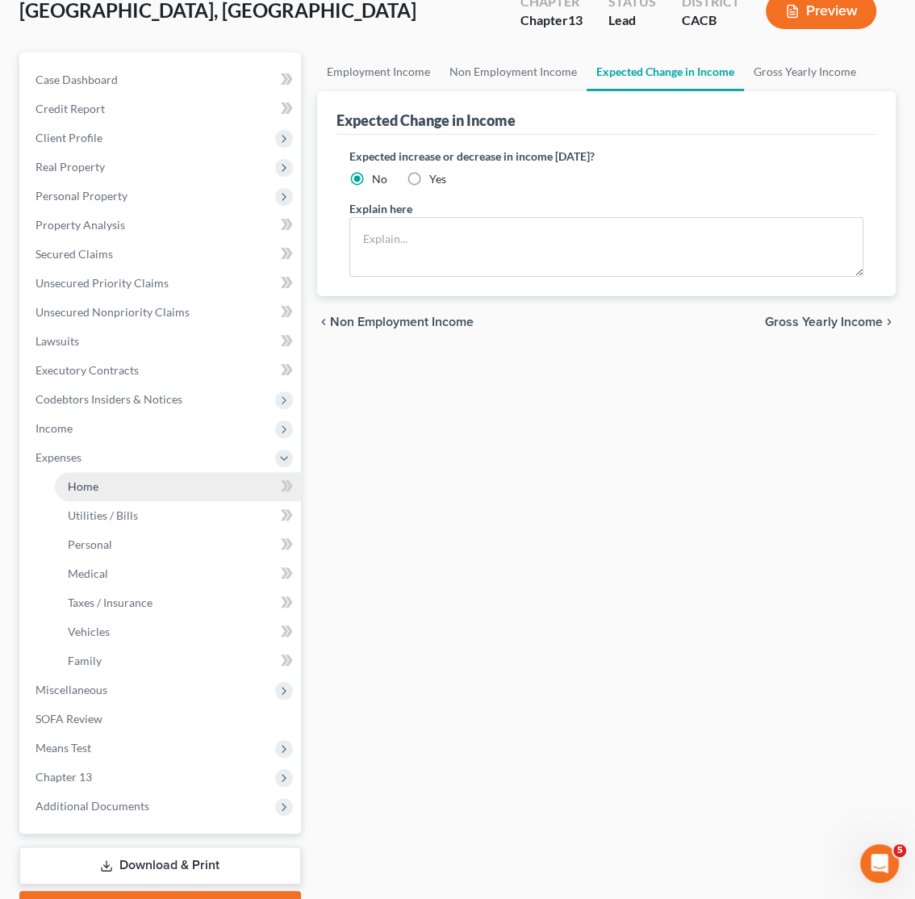
click at [107, 480] on link "Home" at bounding box center [178, 486] width 246 height 29
click at [89, 489] on span "Home" at bounding box center [83, 486] width 31 height 14
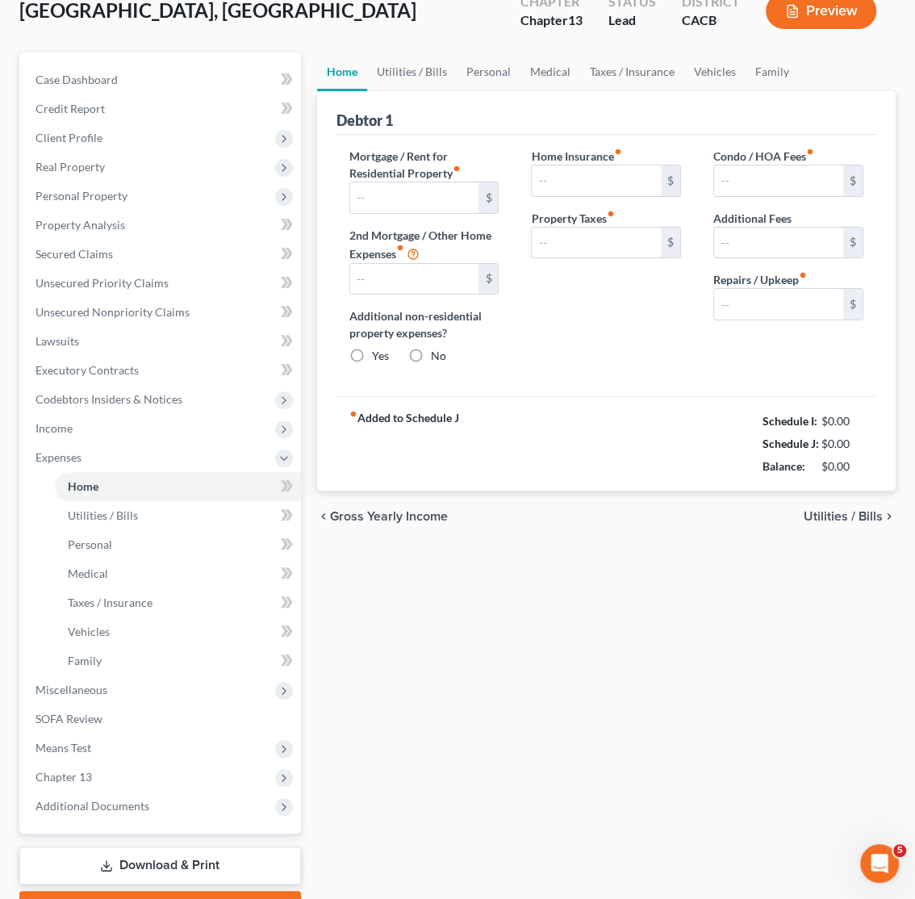
type input "1,500.00"
type input "0.00"
radio input "true"
type input "0.00"
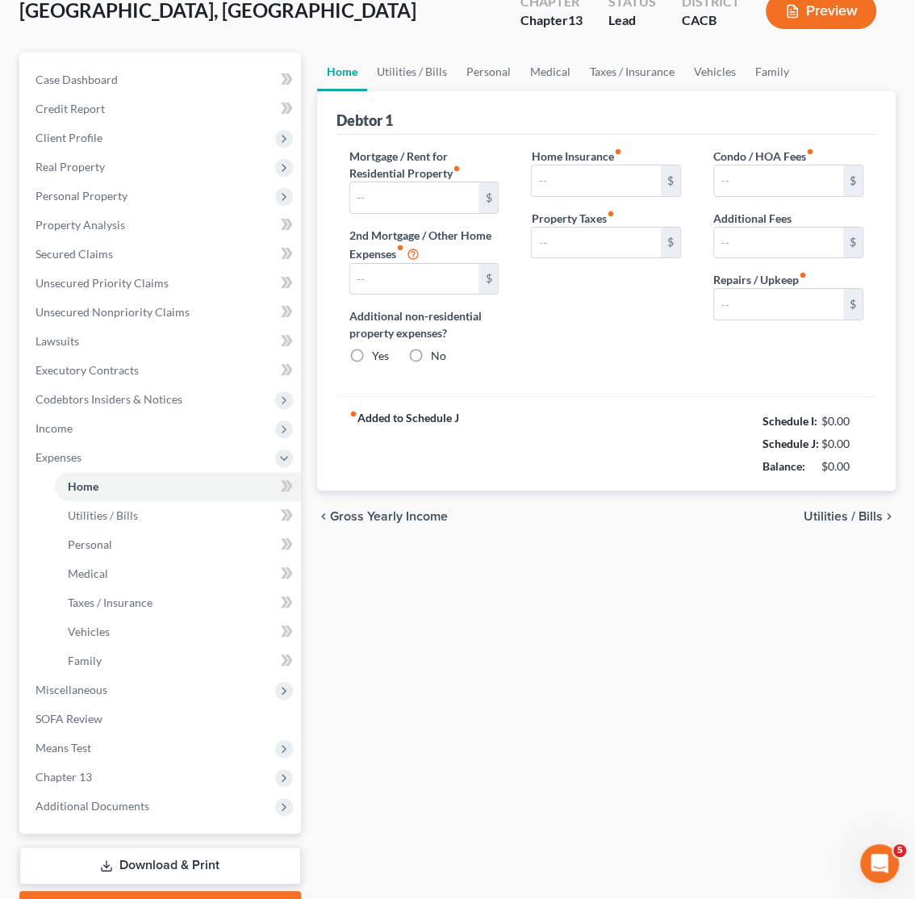
type input "0.00"
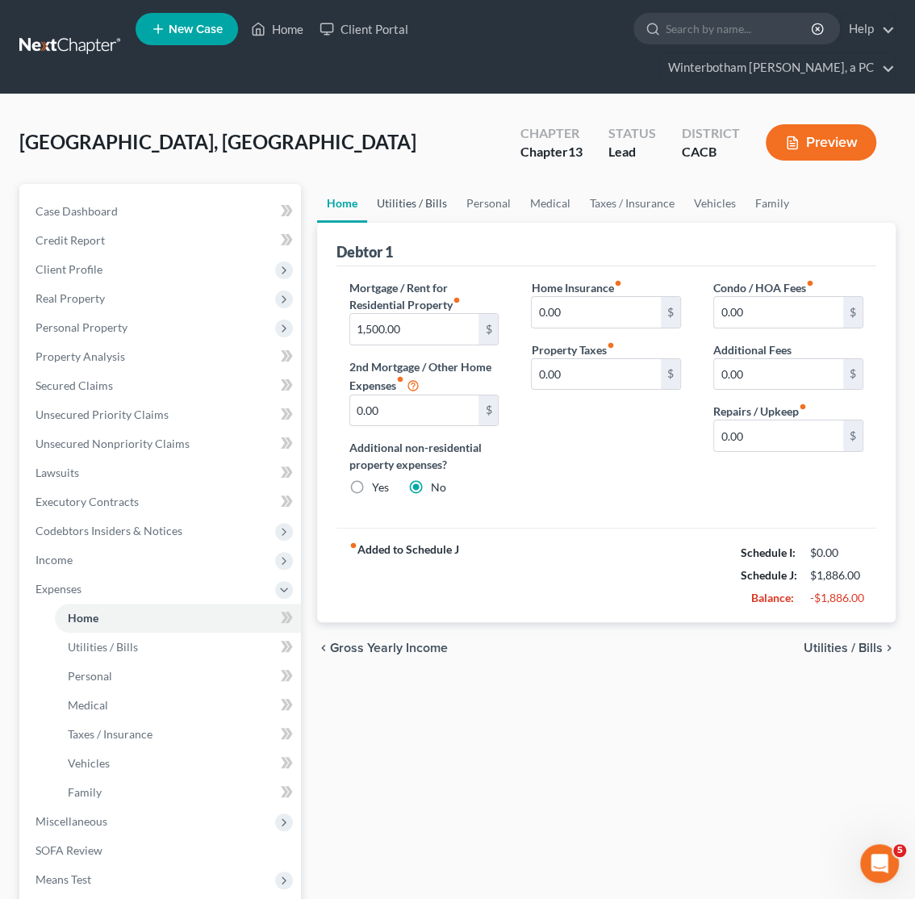
click at [419, 219] on link "Utilities / Bills" at bounding box center [412, 203] width 90 height 39
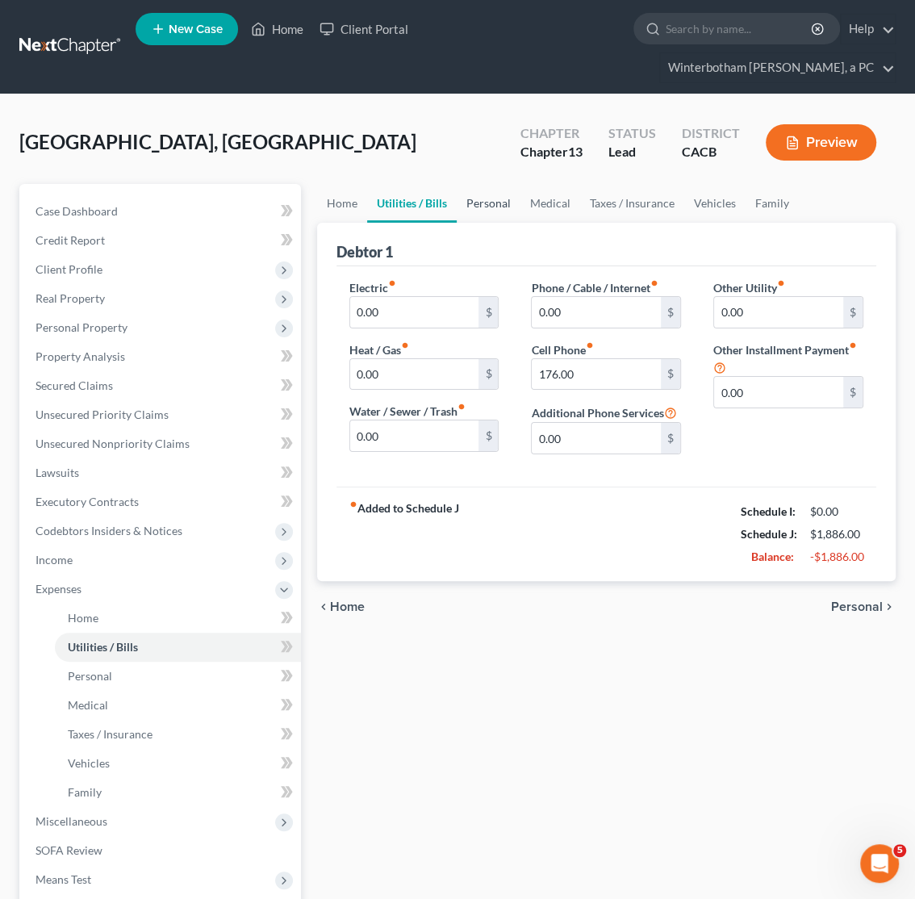
click at [507, 202] on link "Personal" at bounding box center [489, 203] width 64 height 39
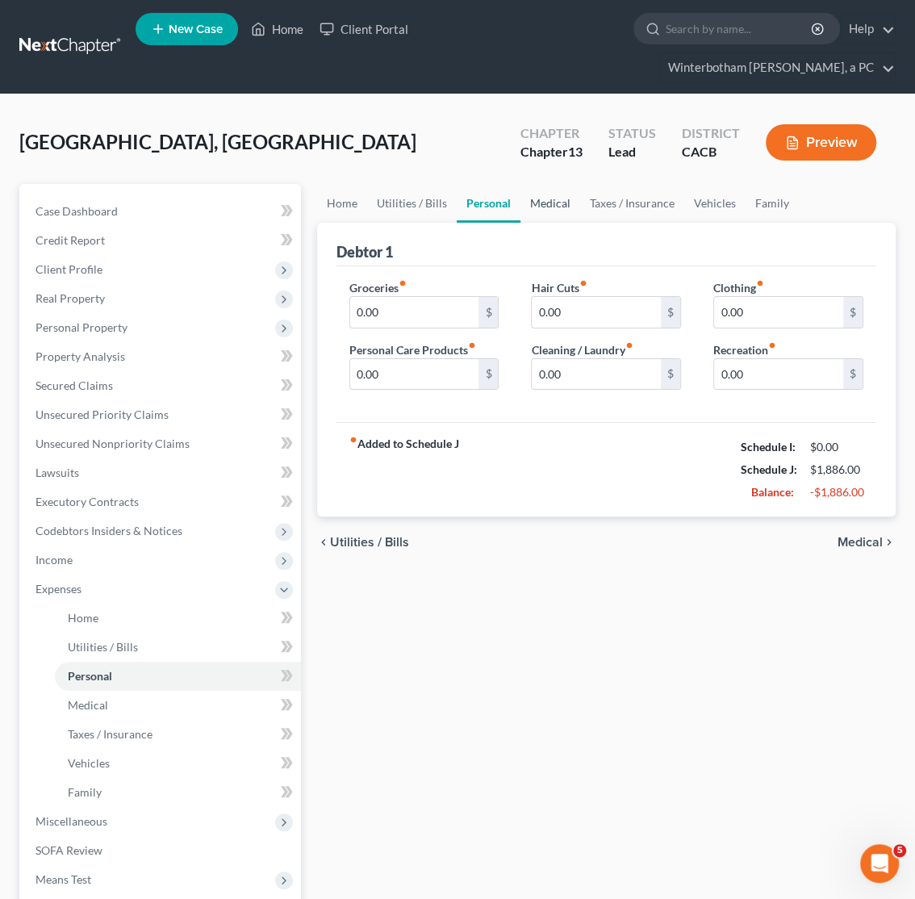
click at [553, 198] on link "Medical" at bounding box center [550, 203] width 60 height 39
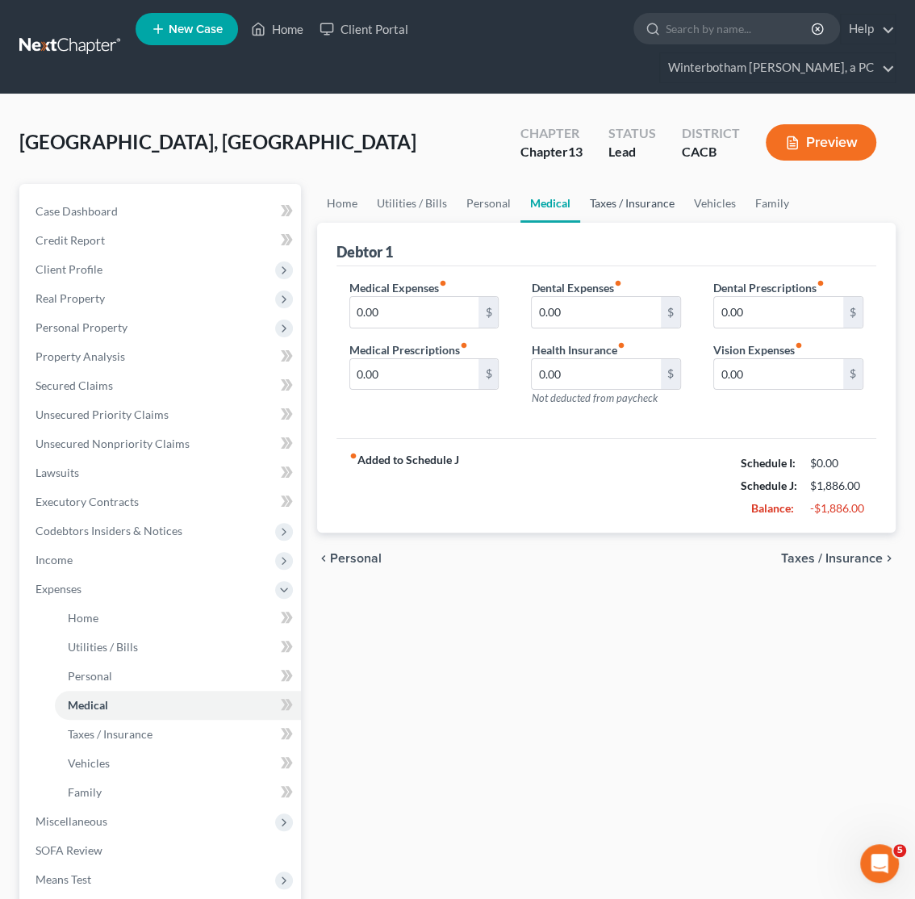
click at [601, 200] on link "Taxes / Insurance" at bounding box center [632, 203] width 104 height 39
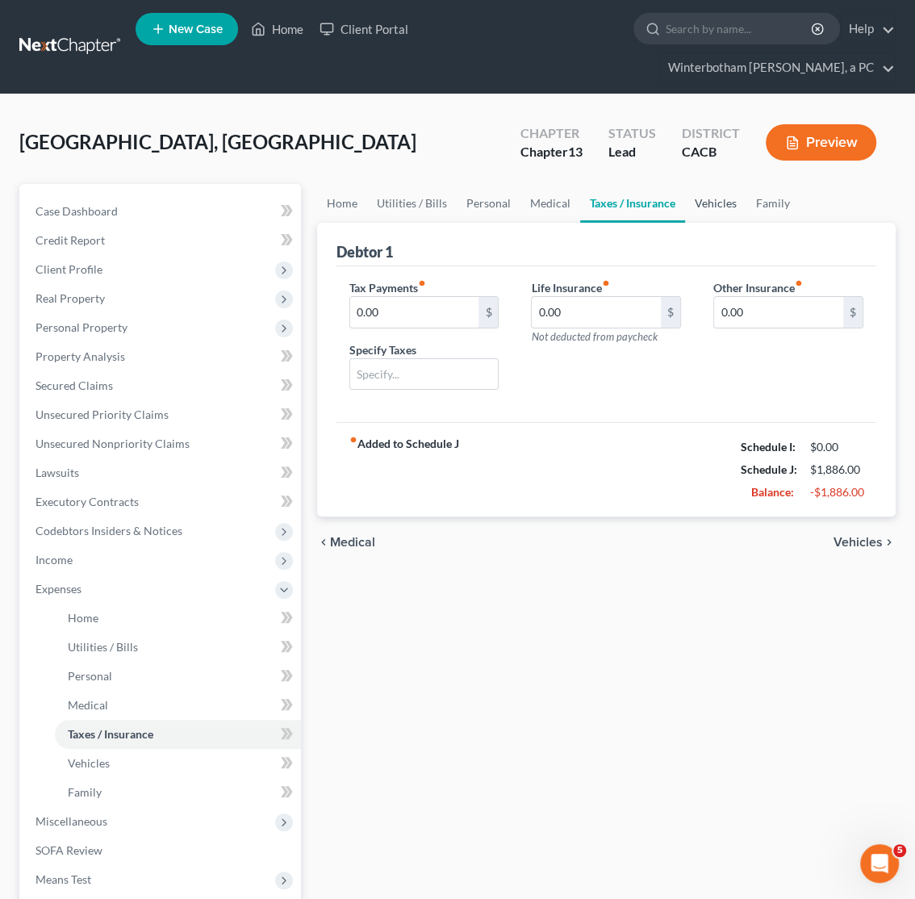
click at [698, 200] on link "Vehicles" at bounding box center [715, 203] width 61 height 39
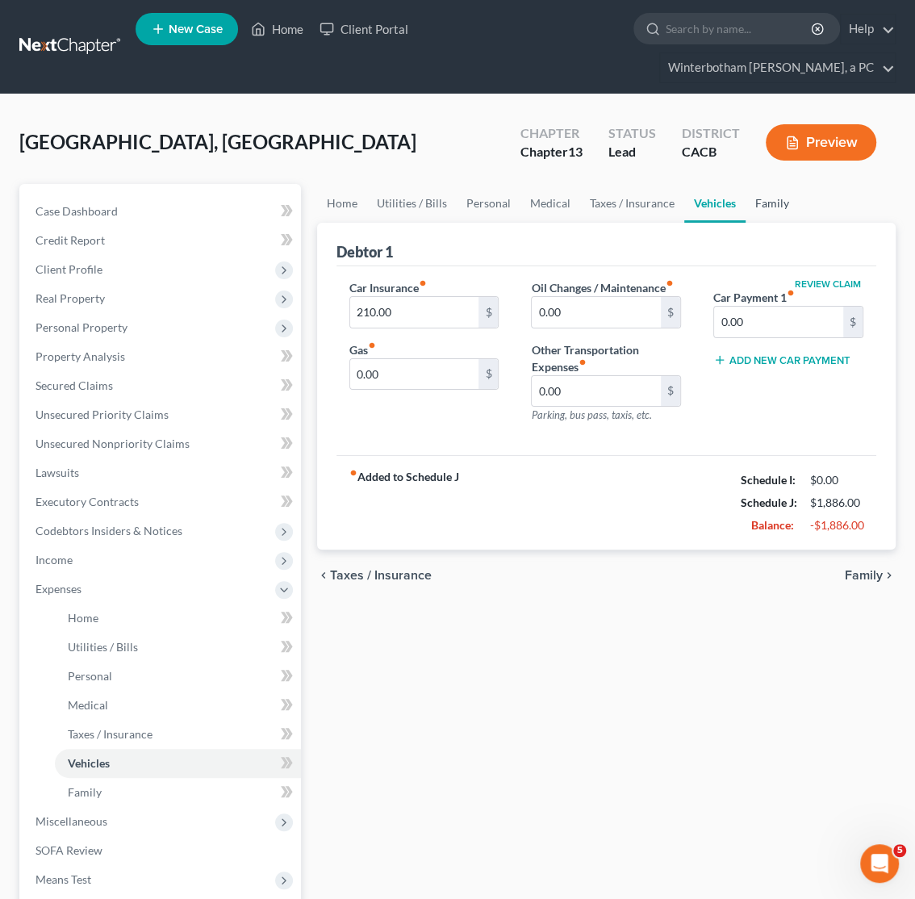
click at [758, 205] on link "Family" at bounding box center [771, 203] width 53 height 39
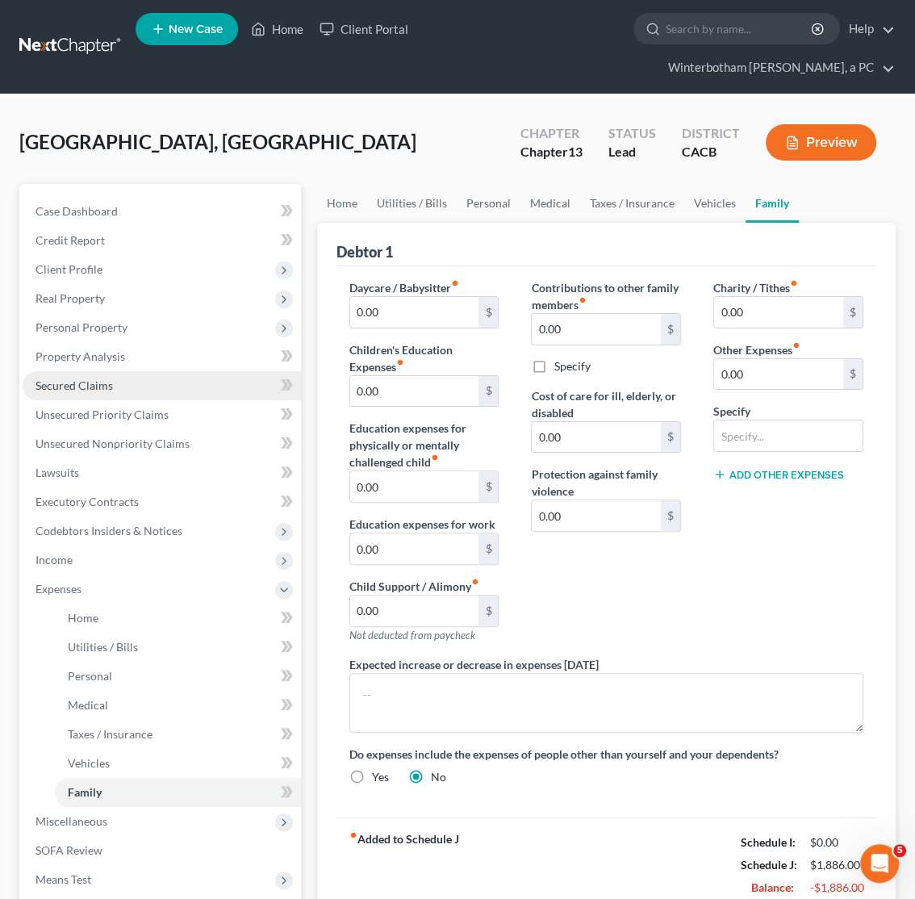
click at [69, 383] on span "Secured Claims" at bounding box center [73, 385] width 77 height 14
